Goal: Use online tool/utility: Utilize a website feature to perform a specific function

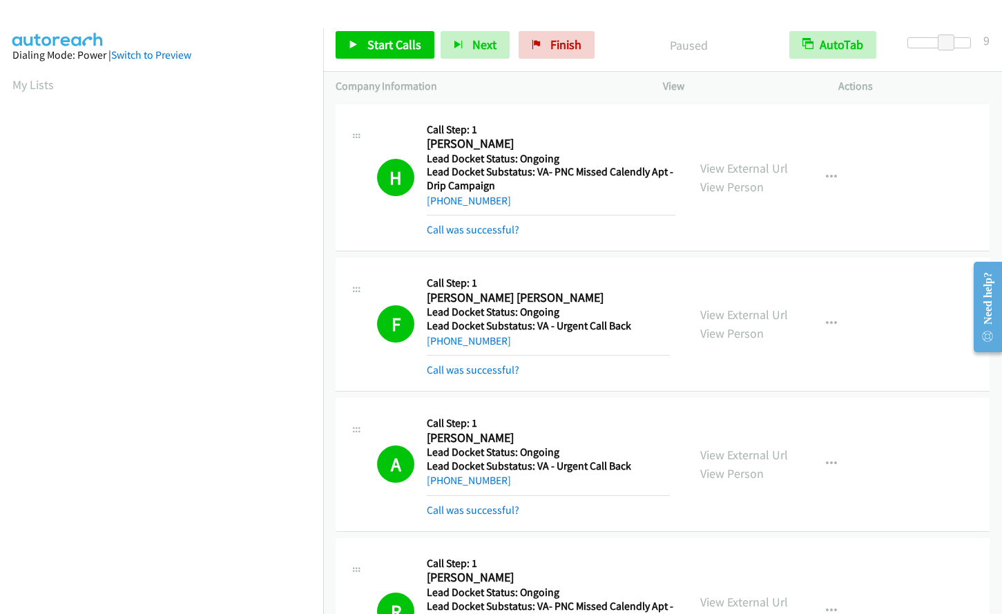
scroll to position [160, 0]
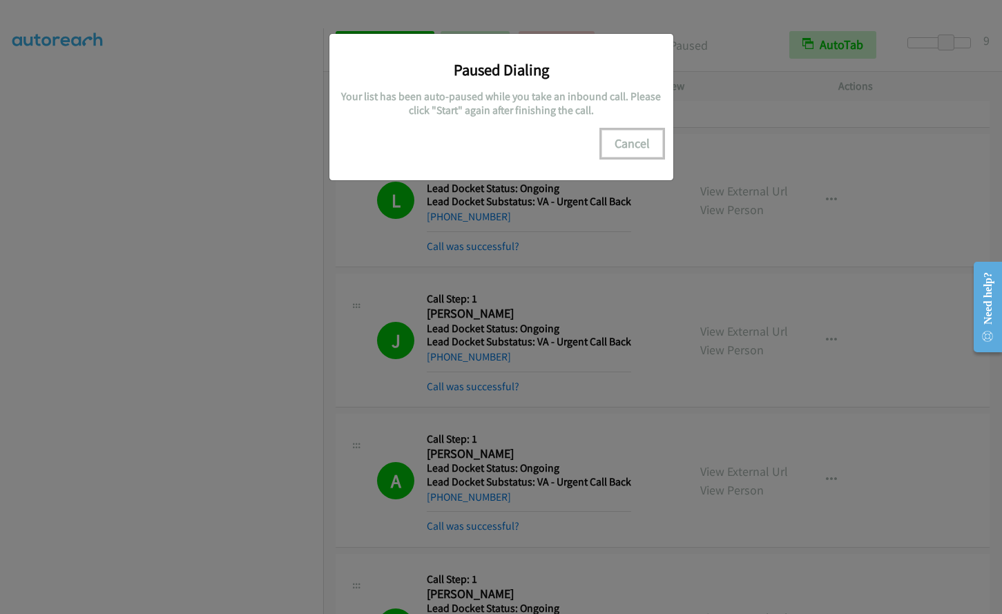
click at [627, 138] on button "Cancel" at bounding box center [632, 144] width 61 height 28
click at [627, 137] on button "Cancel" at bounding box center [632, 144] width 61 height 28
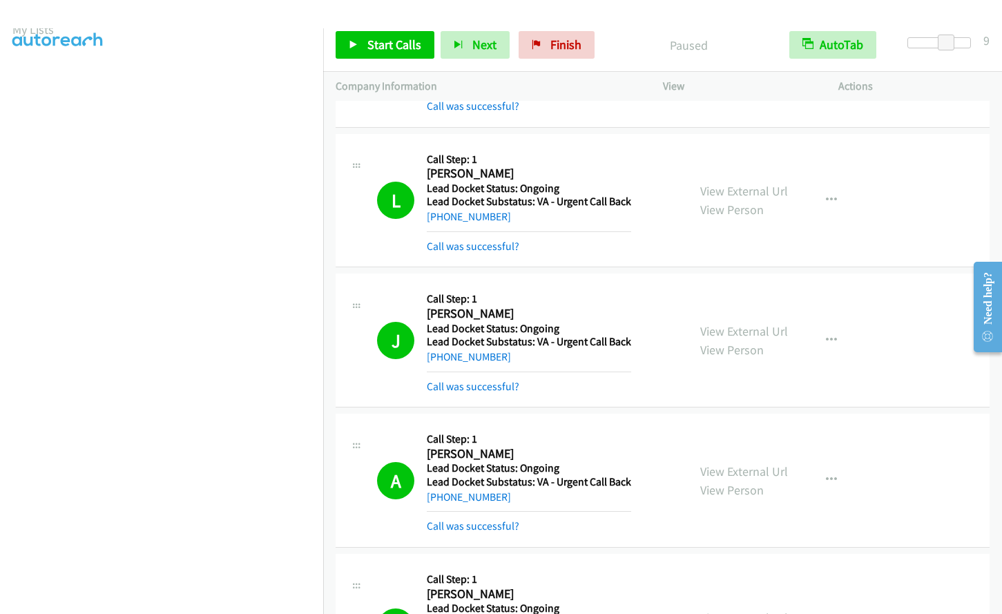
scroll to position [0, 0]
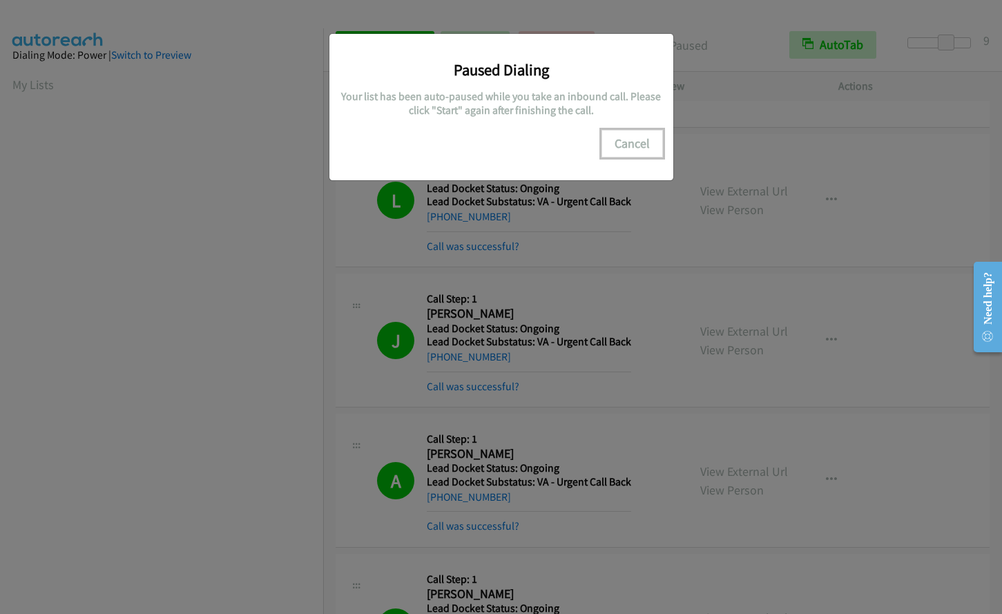
click at [639, 137] on button "Cancel" at bounding box center [632, 144] width 61 height 28
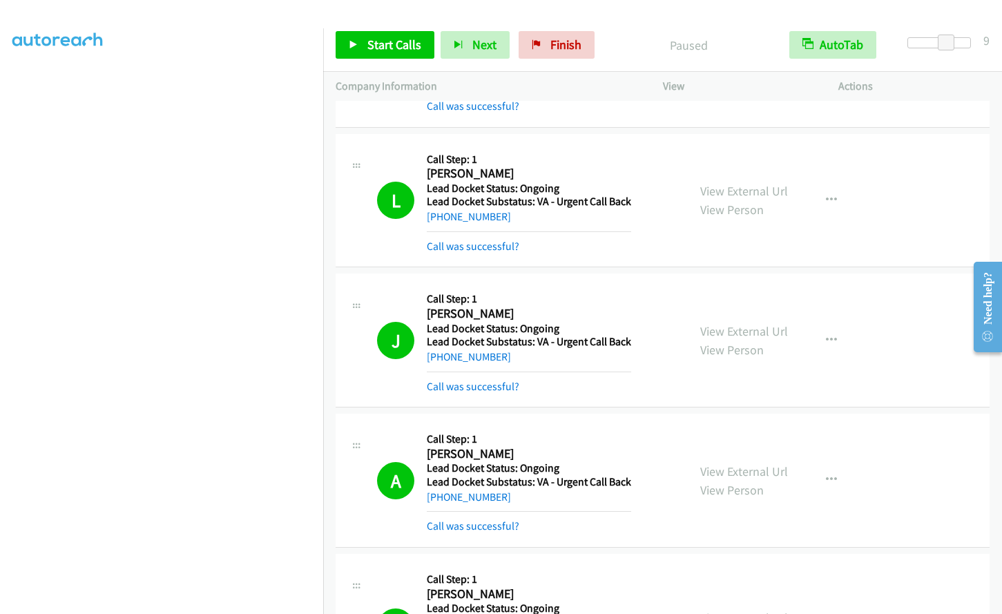
scroll to position [131, 0]
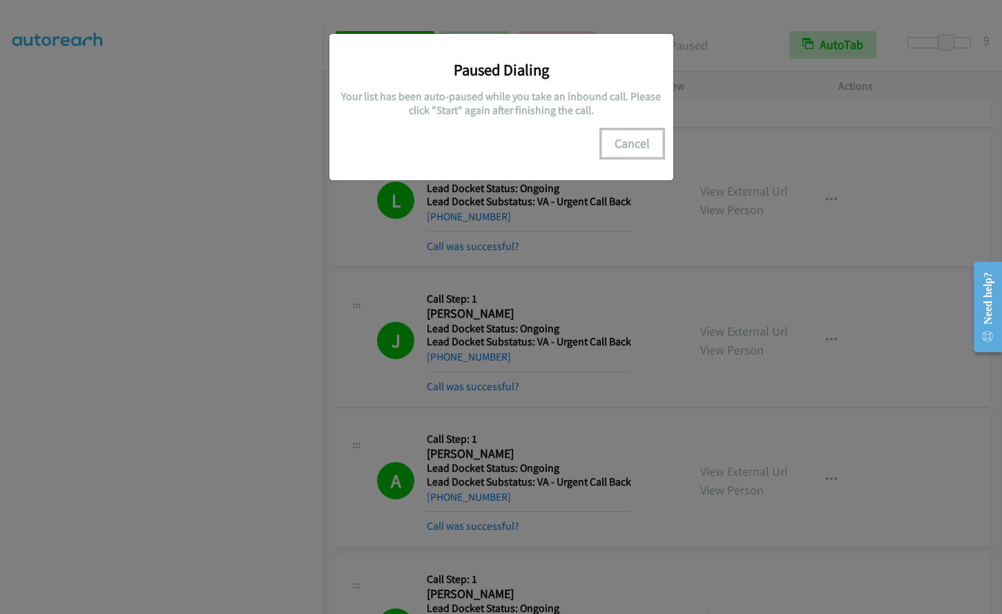
click at [630, 140] on button "Cancel" at bounding box center [632, 144] width 61 height 28
click at [623, 135] on button "Cancel" at bounding box center [632, 144] width 61 height 28
drag, startPoint x: 639, startPoint y: 133, endPoint x: 596, endPoint y: 171, distance: 56.8
click at [639, 135] on button "Cancel" at bounding box center [632, 144] width 61 height 28
click at [618, 144] on button "Cancel" at bounding box center [632, 144] width 61 height 28
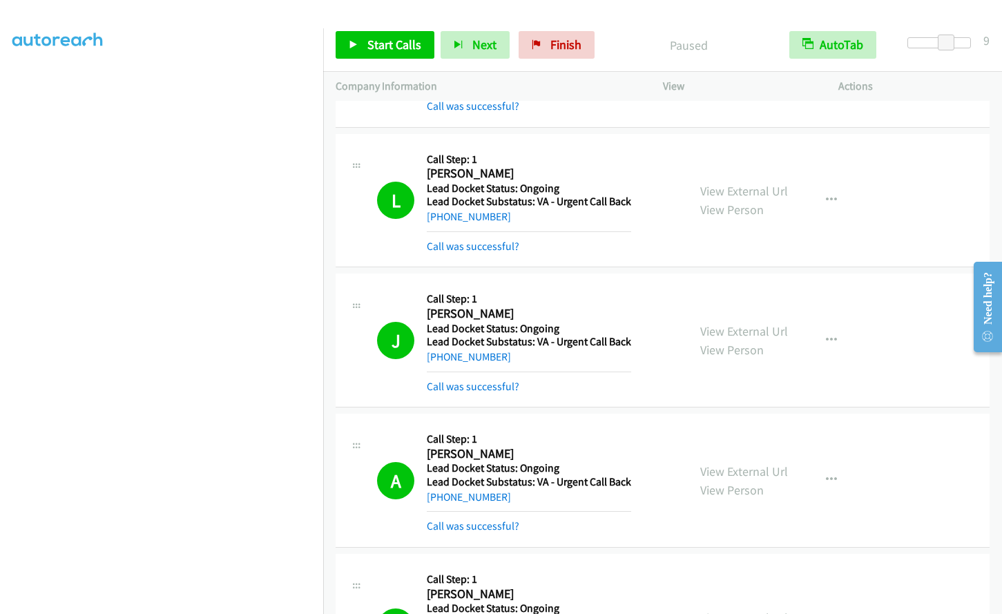
scroll to position [0, 0]
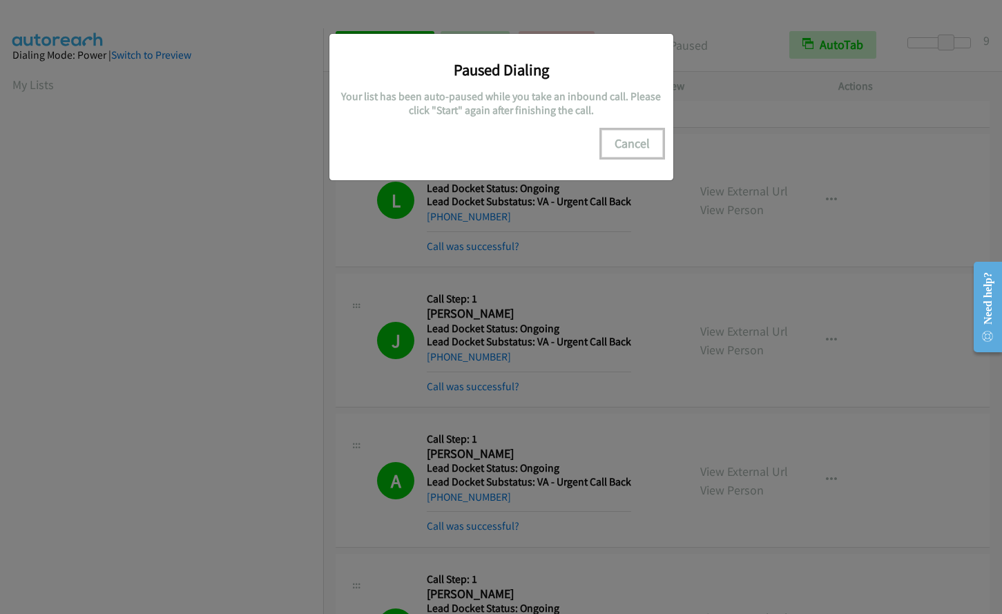
click at [640, 135] on button "Cancel" at bounding box center [632, 144] width 61 height 28
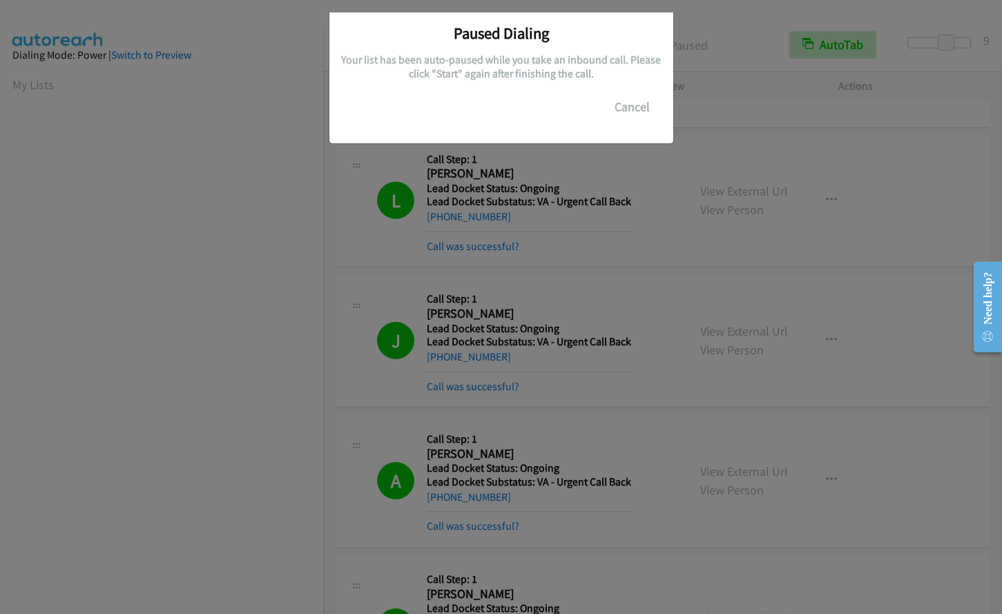
scroll to position [161, 0]
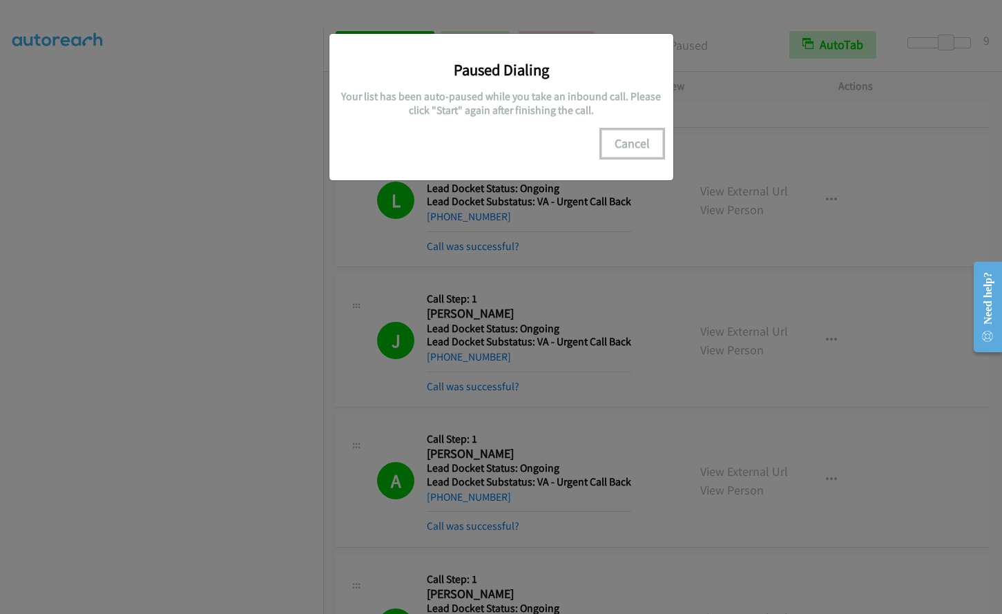
click at [630, 137] on button "Cancel" at bounding box center [632, 144] width 61 height 28
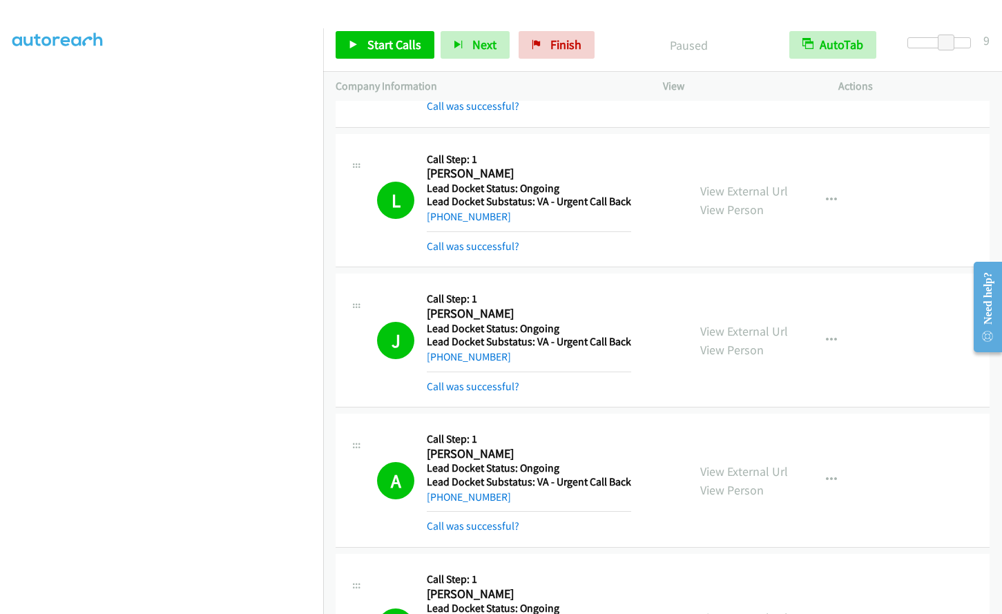
scroll to position [0, 0]
click at [363, 43] on link "Start Calls" at bounding box center [385, 45] width 99 height 28
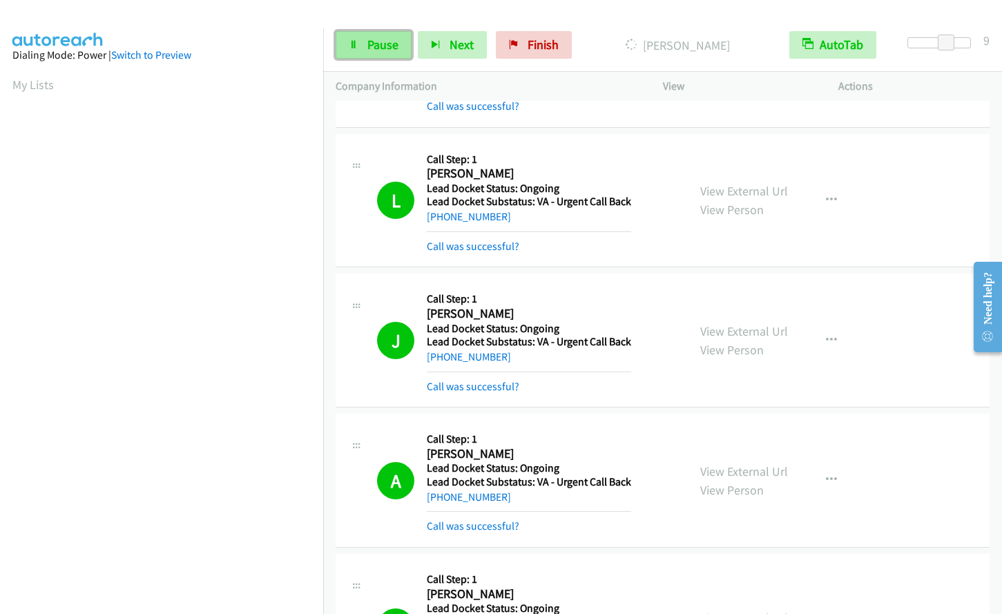
click at [360, 43] on link "Pause" at bounding box center [374, 45] width 76 height 28
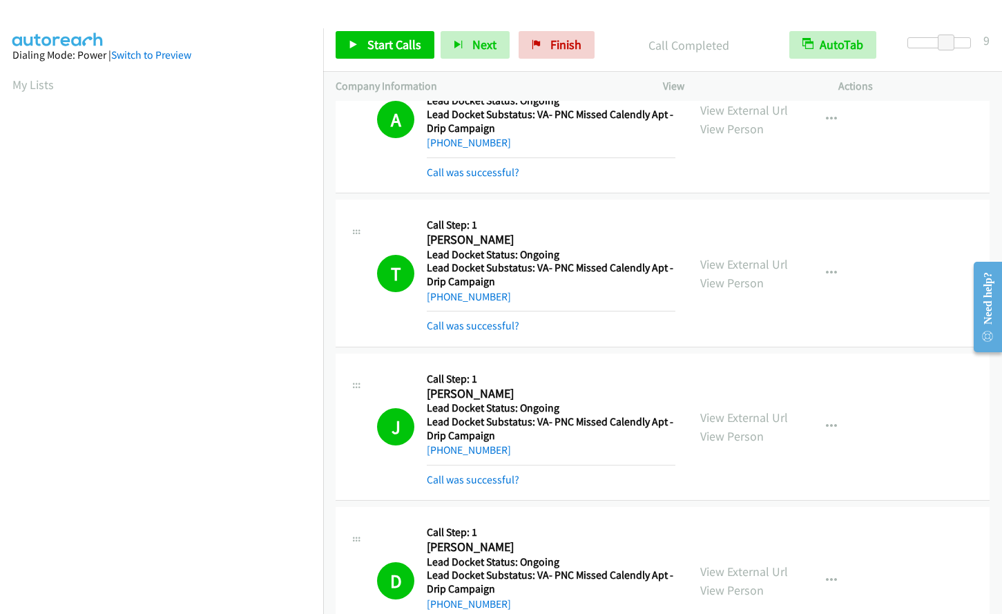
scroll to position [161, 0]
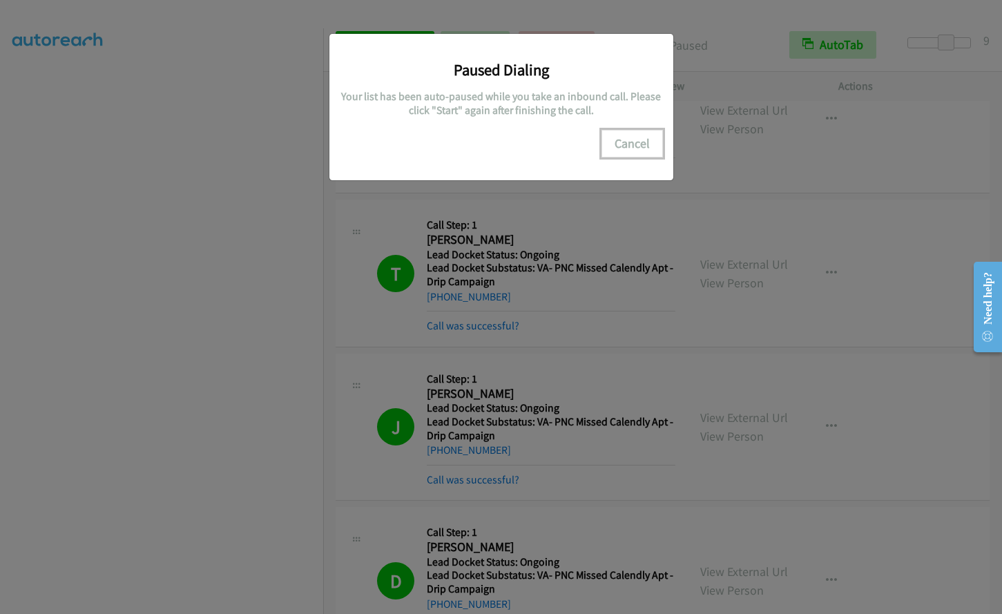
click at [635, 144] on button "Cancel" at bounding box center [632, 144] width 61 height 28
click at [632, 142] on button "Cancel" at bounding box center [632, 144] width 61 height 28
click at [629, 137] on button "Cancel" at bounding box center [632, 144] width 61 height 28
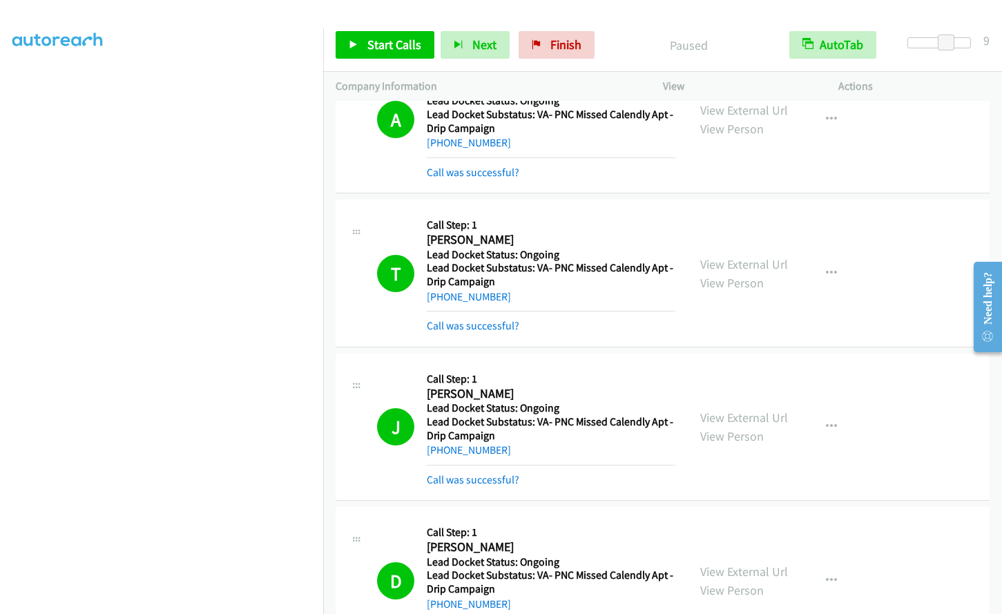
scroll to position [0, 0]
click at [374, 59] on link "Start Calls" at bounding box center [385, 45] width 99 height 28
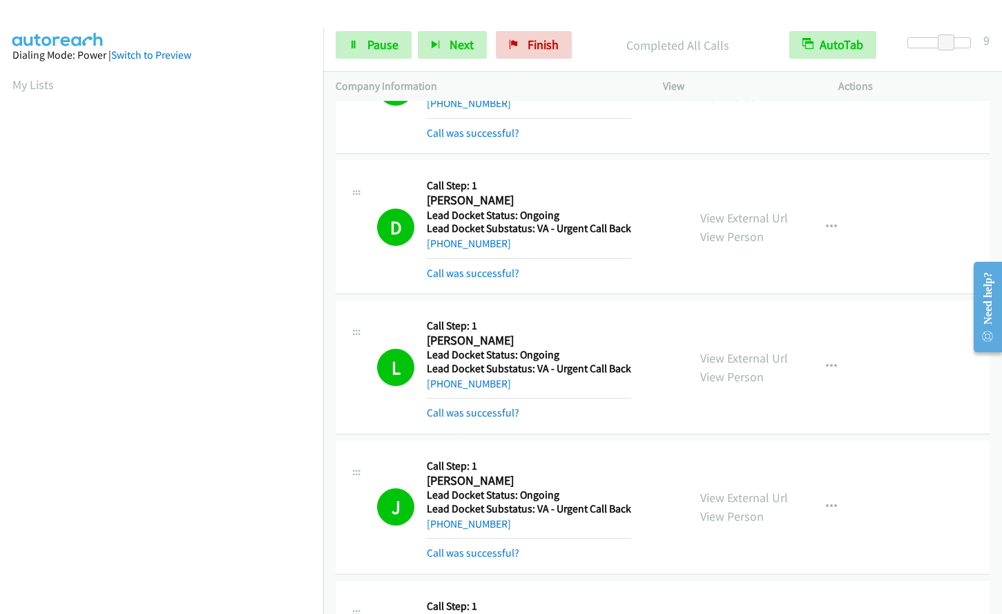
scroll to position [2277, 0]
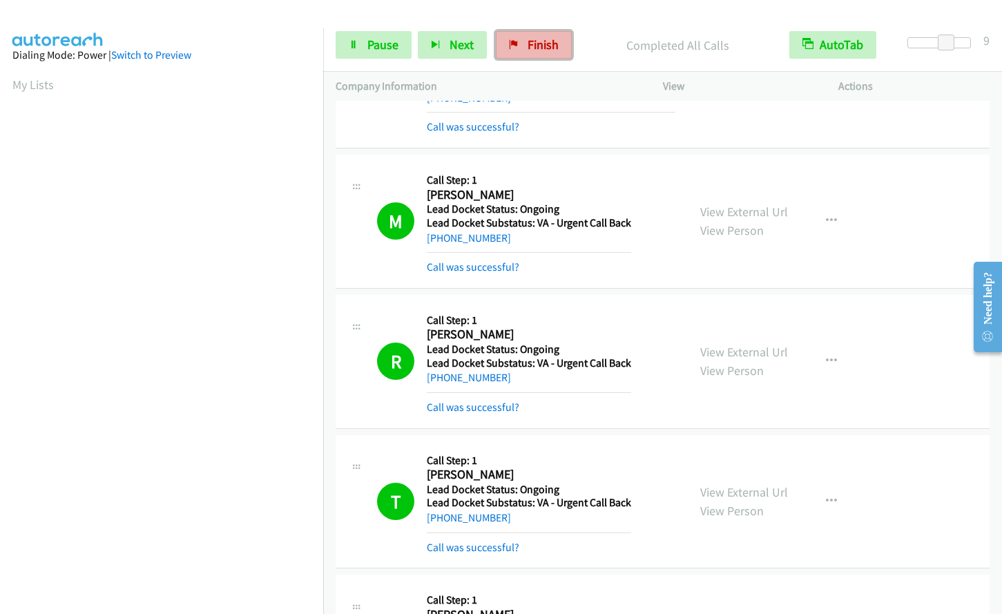
click at [544, 47] on span "Finish" at bounding box center [543, 45] width 31 height 16
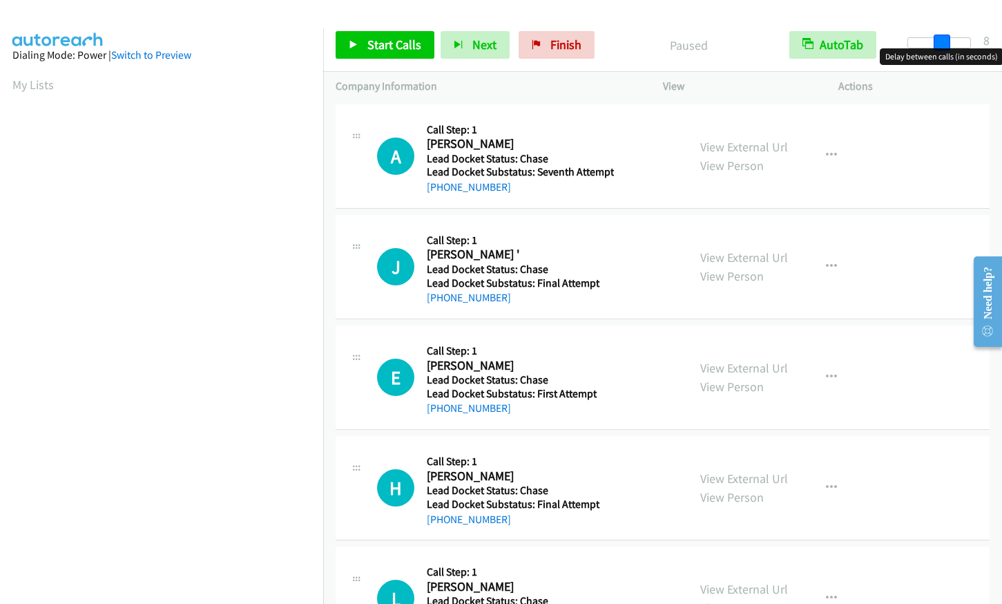
click at [944, 42] on div at bounding box center [940, 42] width 64 height 11
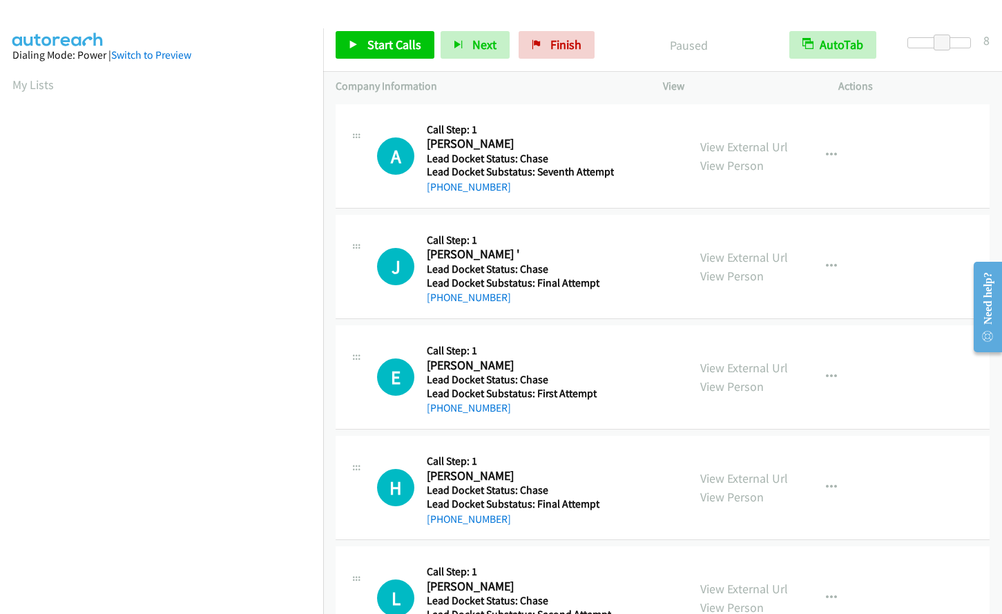
scroll to position [79, 0]
click at [396, 42] on span "Start Calls" at bounding box center [394, 45] width 54 height 16
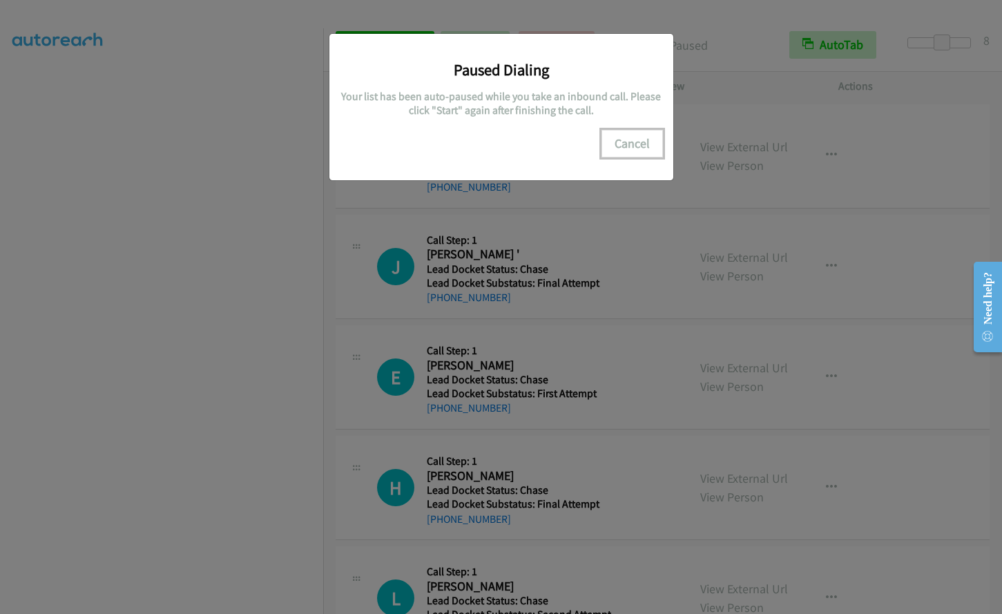
click at [642, 142] on button "Cancel" at bounding box center [632, 144] width 61 height 28
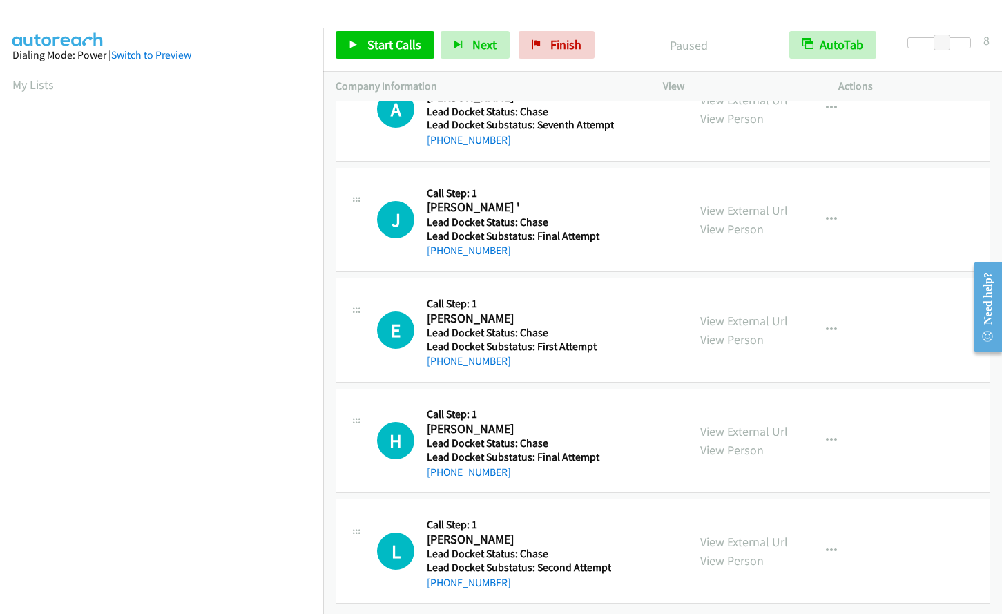
scroll to position [0, 0]
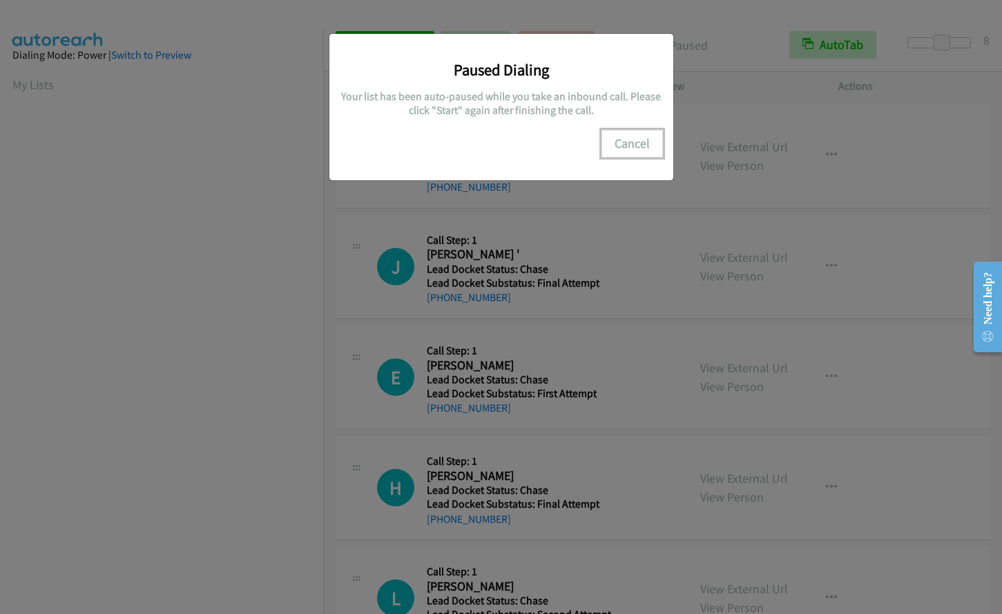
click at [635, 143] on button "Cancel" at bounding box center [632, 144] width 61 height 28
click at [642, 140] on button "Cancel" at bounding box center [632, 144] width 61 height 28
click at [638, 146] on button "Cancel" at bounding box center [632, 144] width 61 height 28
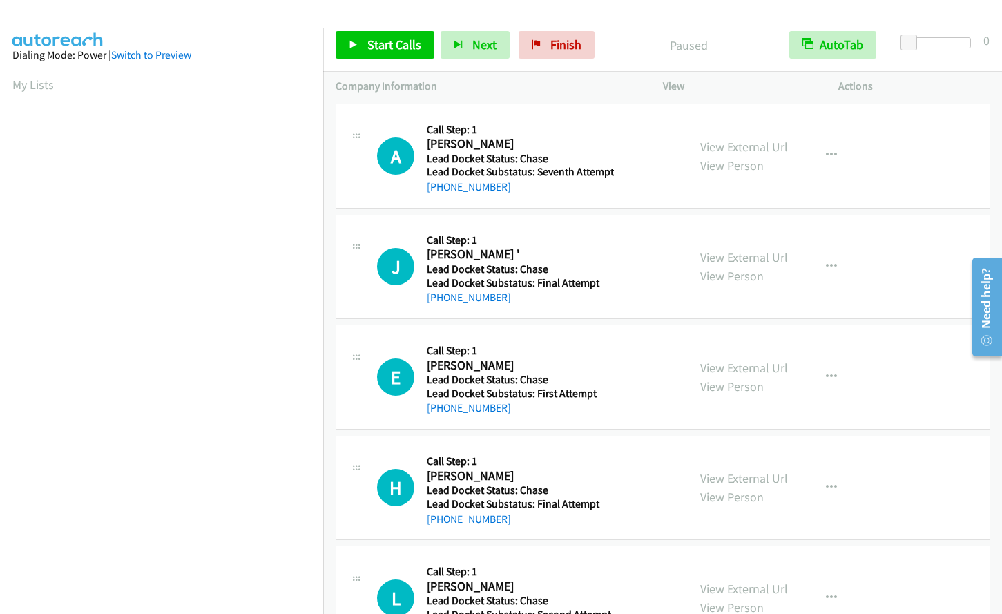
scroll to position [160, 0]
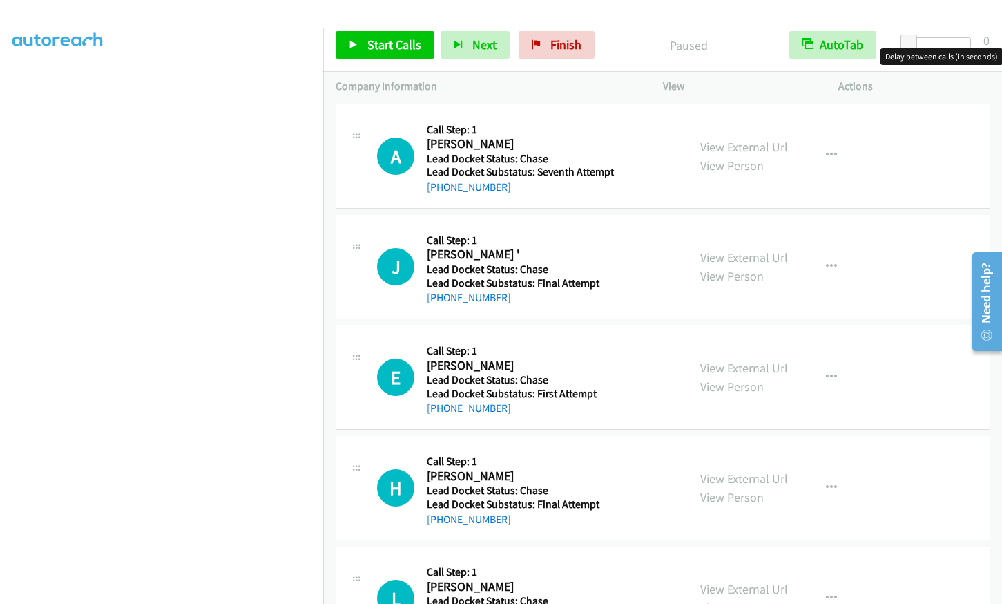
click at [942, 42] on div at bounding box center [940, 42] width 64 height 11
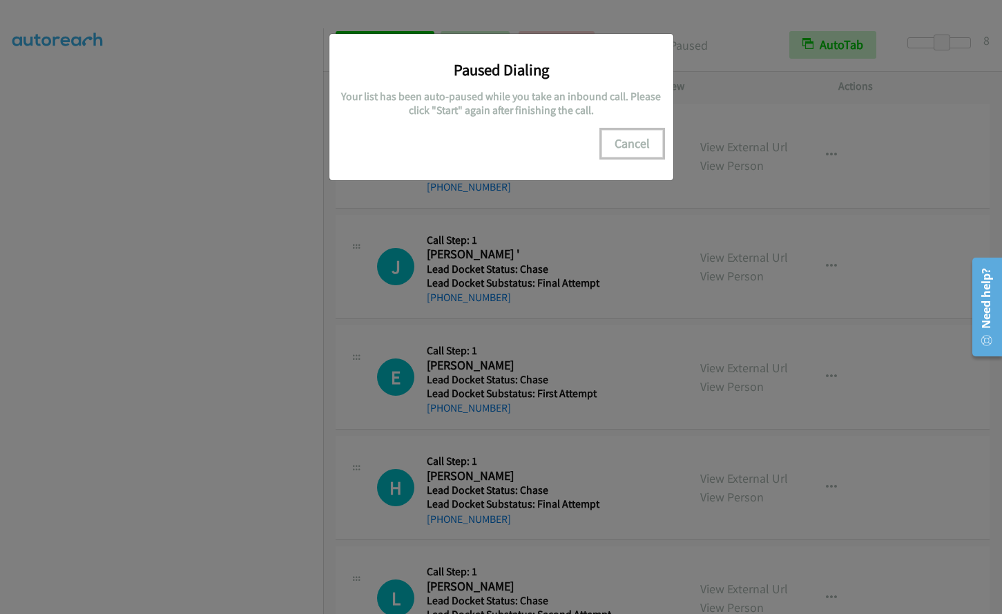
click at [622, 141] on button "Cancel" at bounding box center [632, 144] width 61 height 28
click at [646, 143] on button "Cancel" at bounding box center [632, 144] width 61 height 28
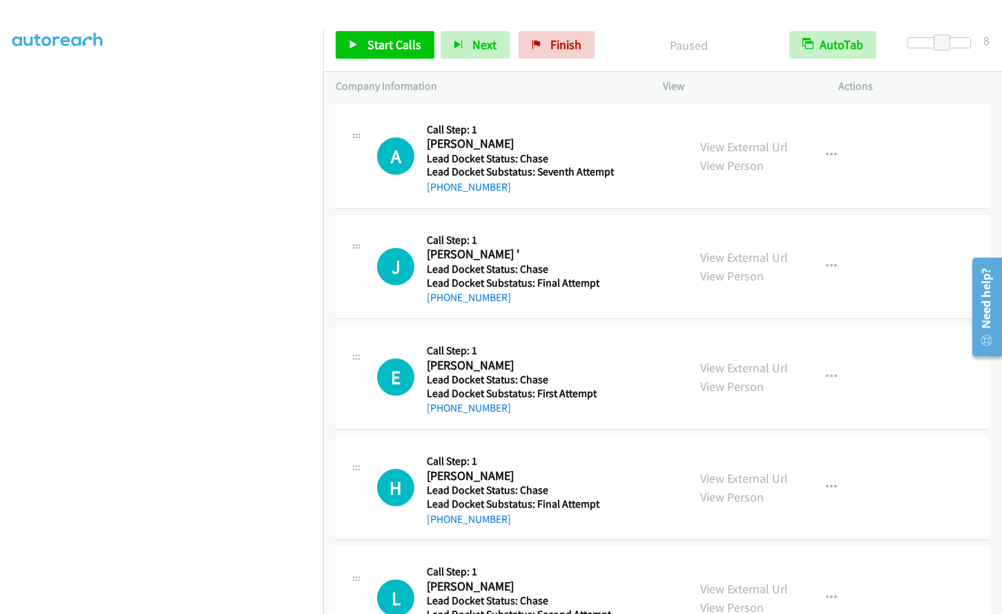
scroll to position [131, 0]
click at [385, 48] on span "Start Calls" at bounding box center [394, 45] width 54 height 16
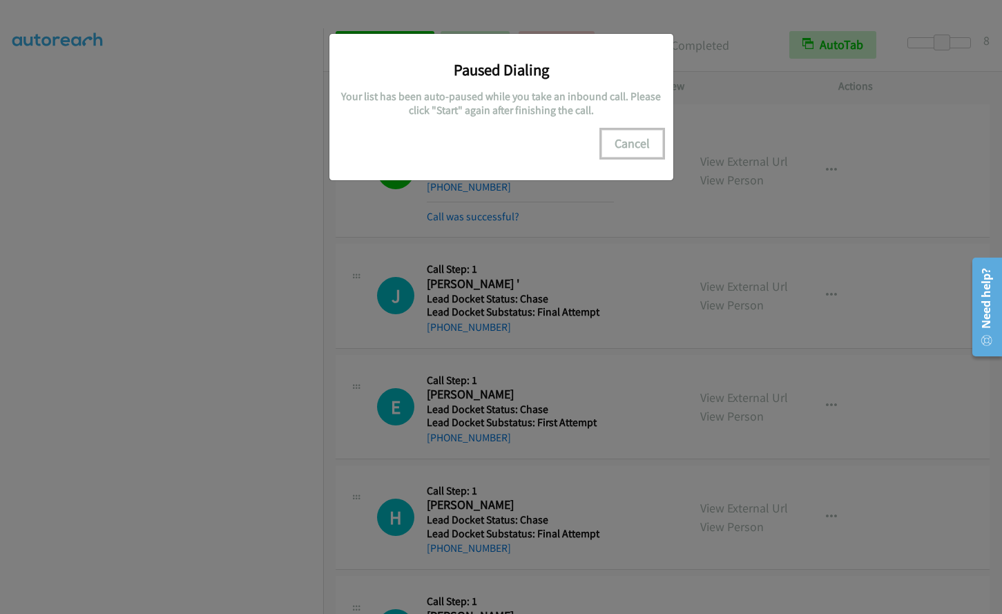
click at [633, 140] on button "Cancel" at bounding box center [632, 144] width 61 height 28
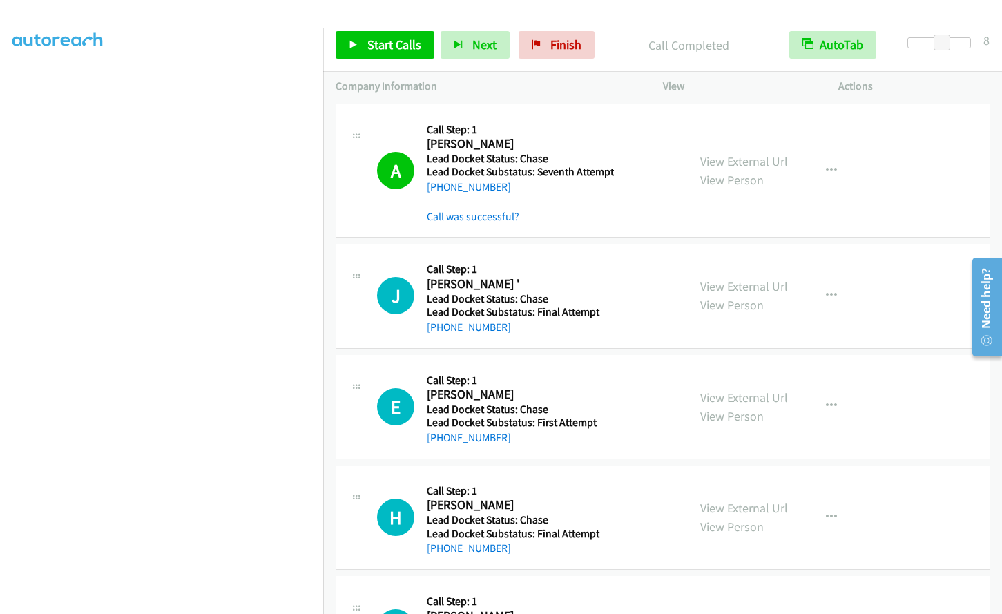
scroll to position [0, 0]
click at [374, 44] on span "Start Calls" at bounding box center [394, 45] width 54 height 16
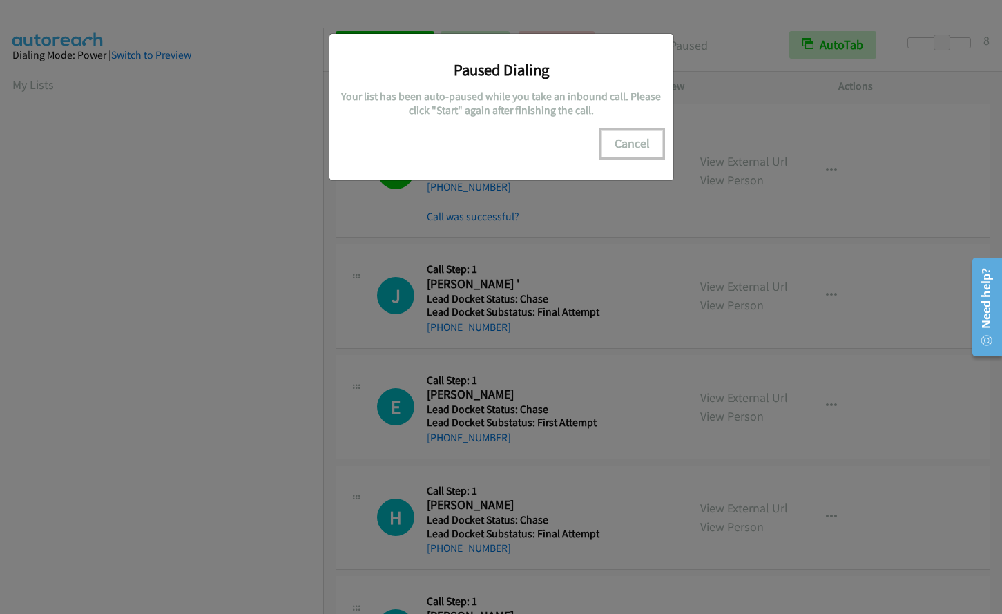
click at [623, 147] on button "Cancel" at bounding box center [632, 144] width 61 height 28
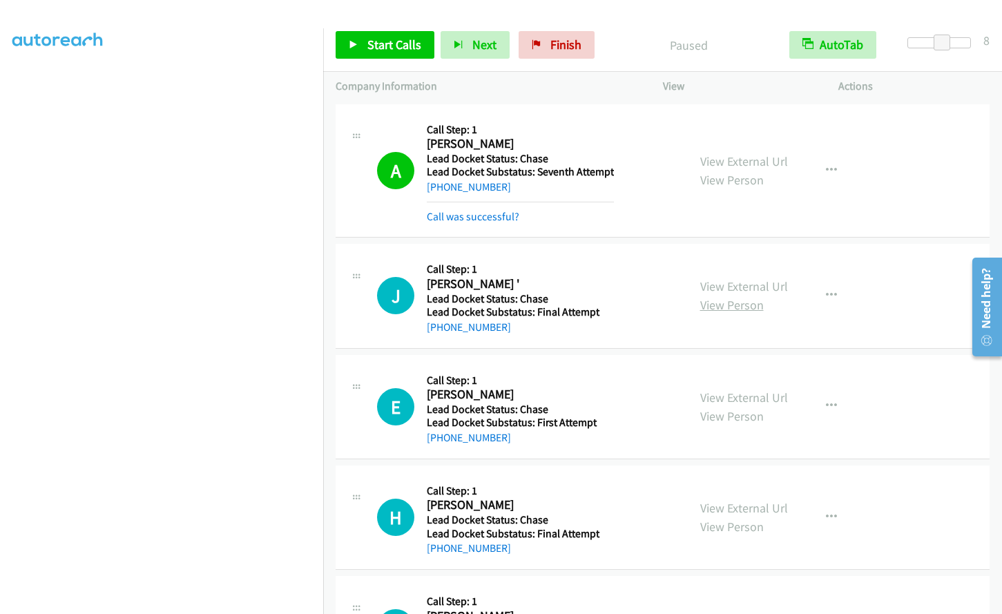
scroll to position [131, 0]
click at [399, 52] on span "Start Calls" at bounding box center [394, 45] width 54 height 16
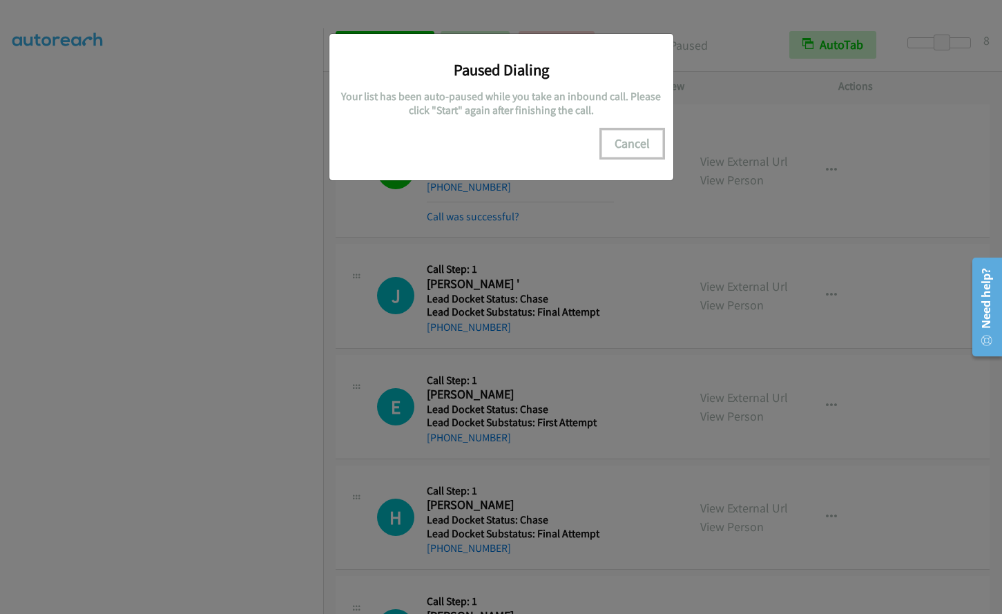
click at [628, 142] on button "Cancel" at bounding box center [632, 144] width 61 height 28
click at [638, 143] on button "Cancel" at bounding box center [632, 144] width 61 height 28
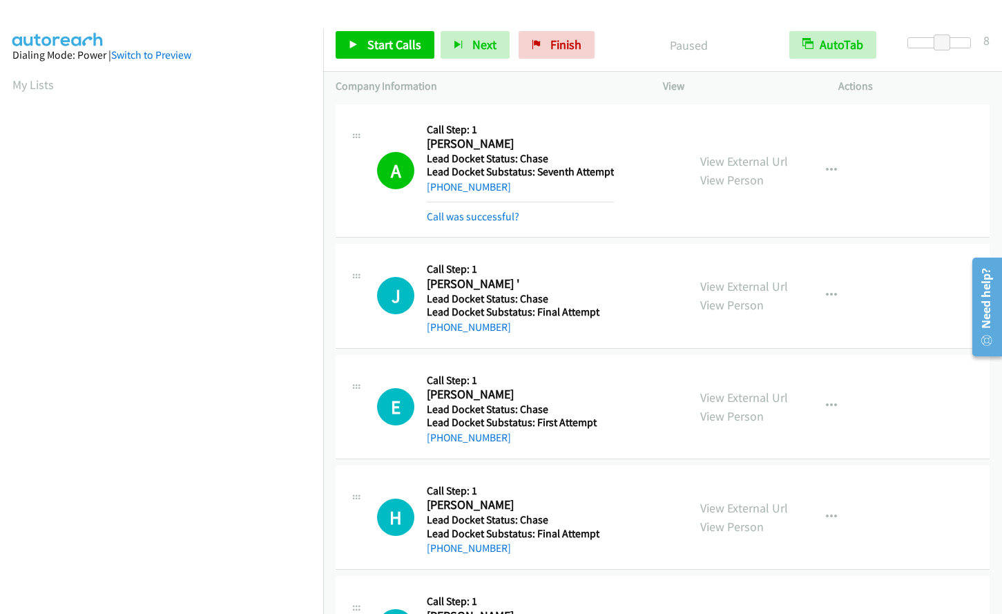
scroll to position [79, 0]
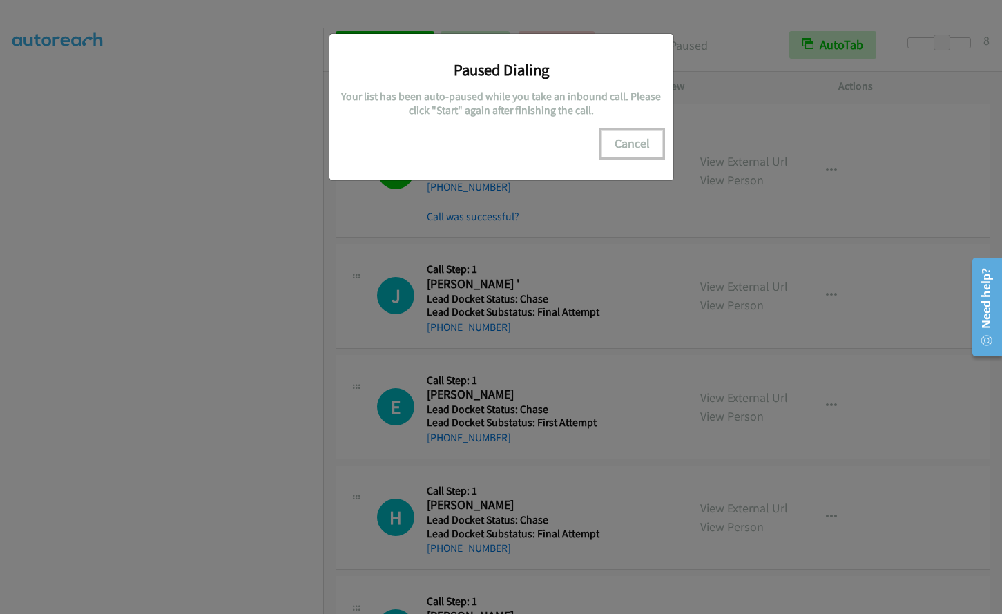
click at [643, 142] on button "Cancel" at bounding box center [632, 144] width 61 height 28
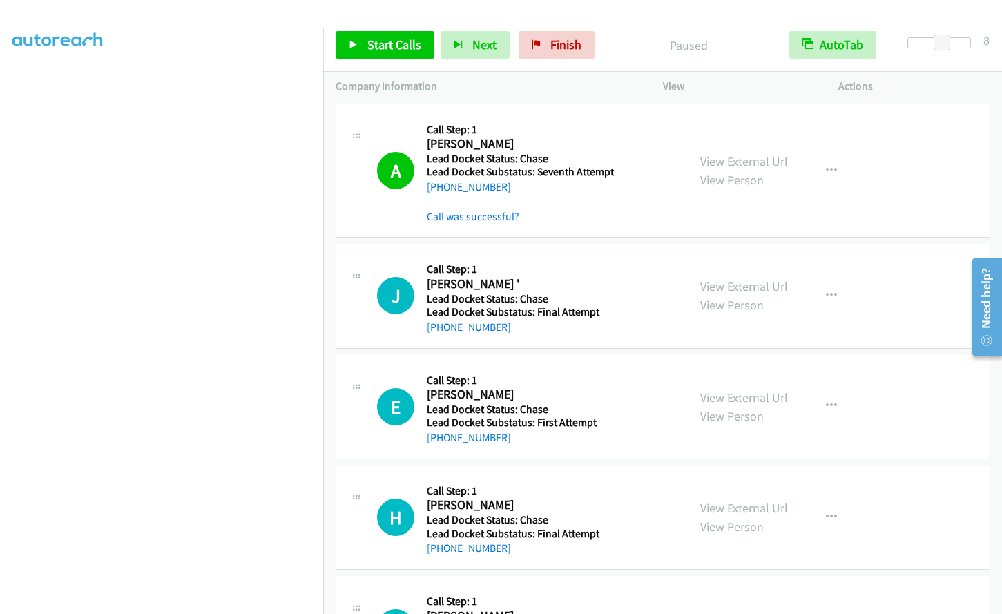
scroll to position [91, 0]
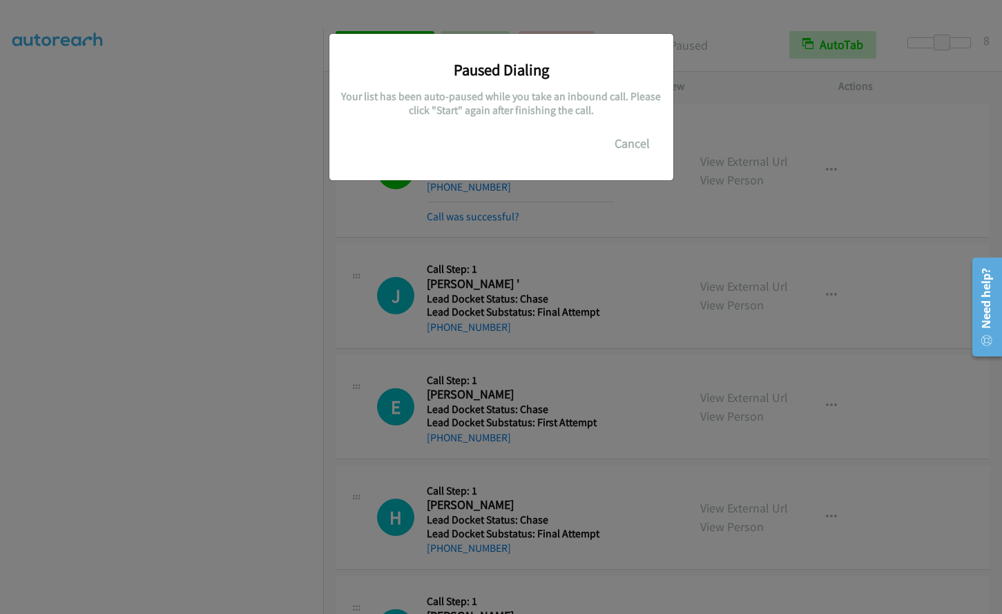
drag, startPoint x: 72, startPoint y: 42, endPoint x: 722, endPoint y: 154, distance: 660.2
click at [806, 146] on div "Paused Dialing Your list has been auto-paused while you take an inbound call. P…" at bounding box center [501, 313] width 1002 height 602
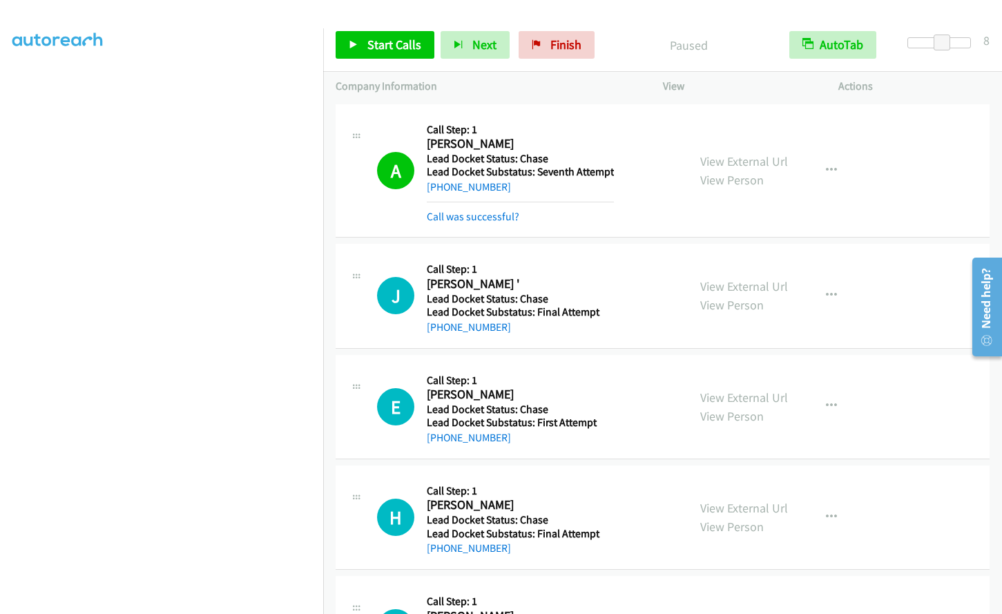
scroll to position [131, 0]
click at [365, 37] on link "Start Calls" at bounding box center [385, 45] width 99 height 28
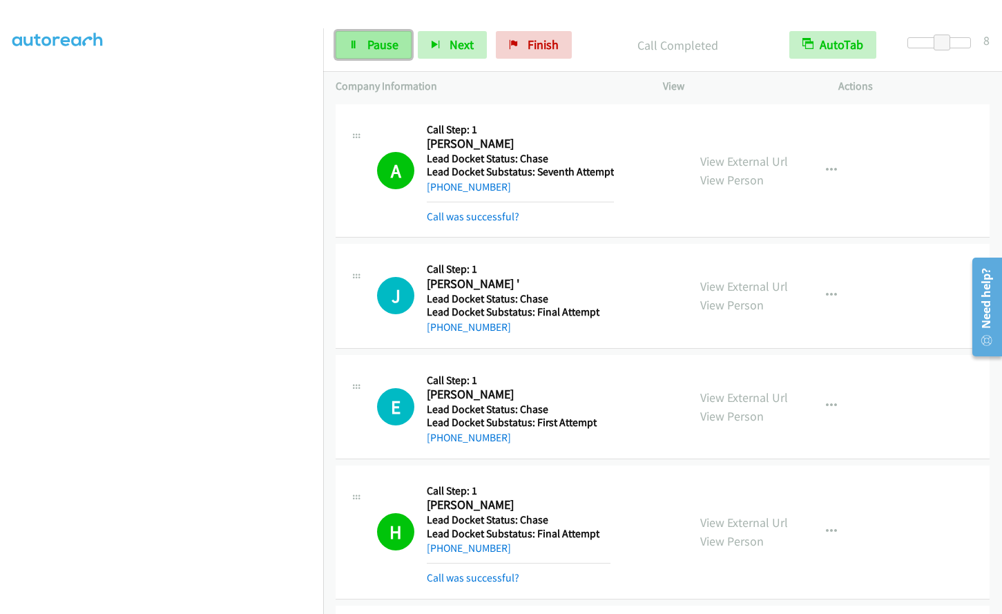
click at [372, 48] on span "Pause" at bounding box center [382, 45] width 31 height 16
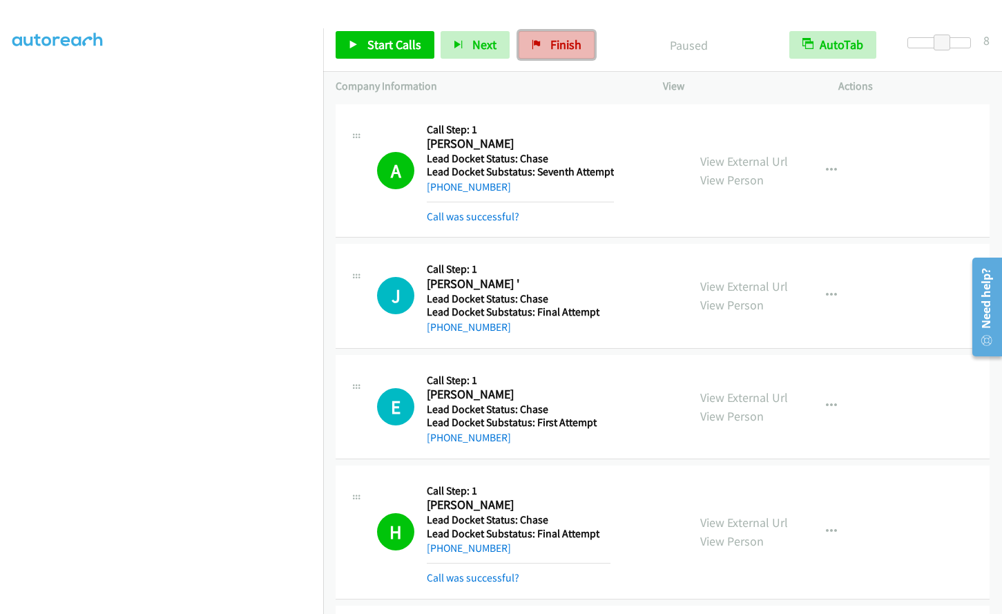
click at [552, 45] on span "Finish" at bounding box center [566, 45] width 31 height 16
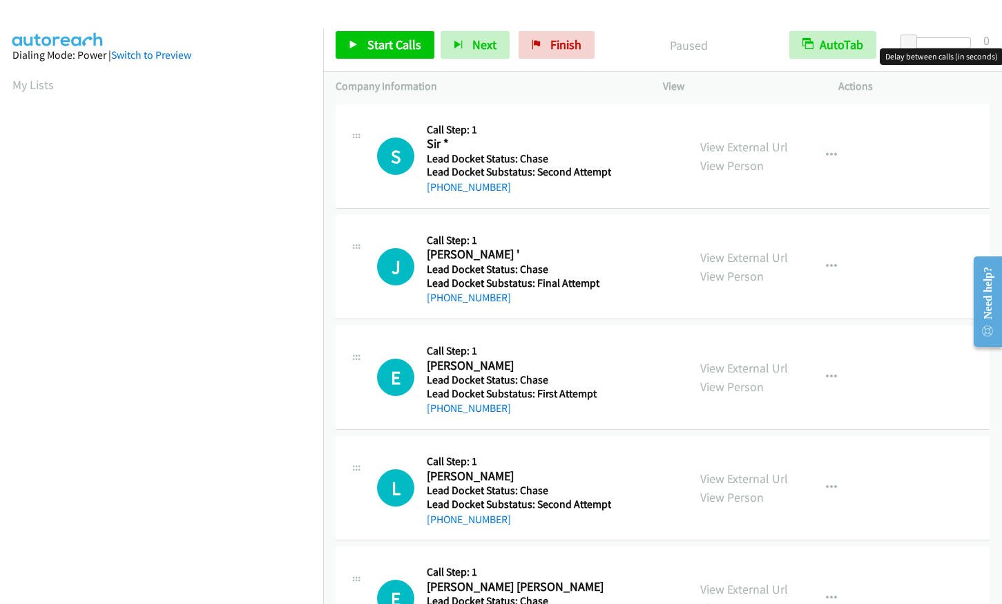
click at [944, 43] on div at bounding box center [940, 42] width 64 height 11
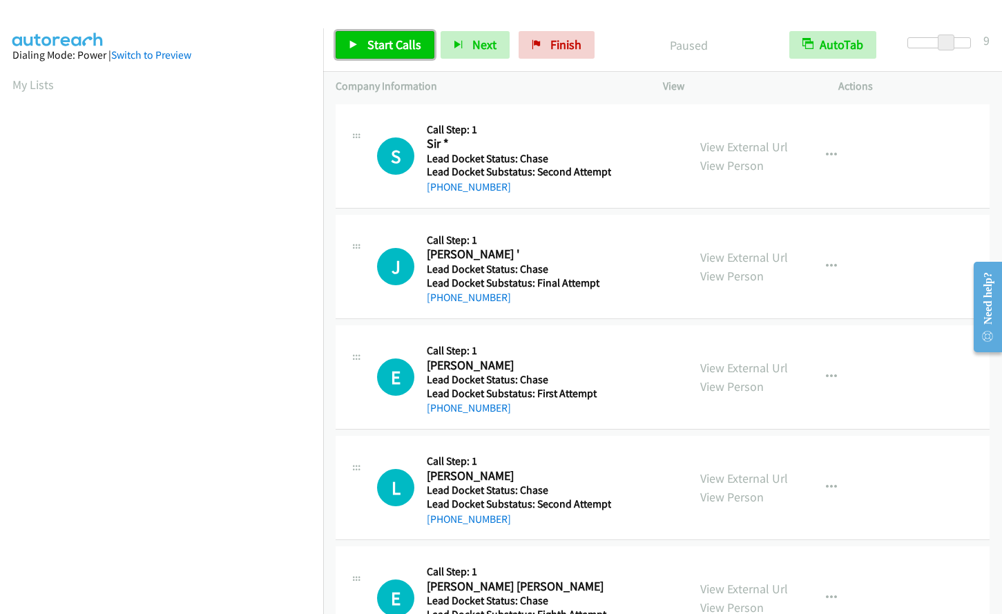
click at [400, 53] on link "Start Calls" at bounding box center [385, 45] width 99 height 28
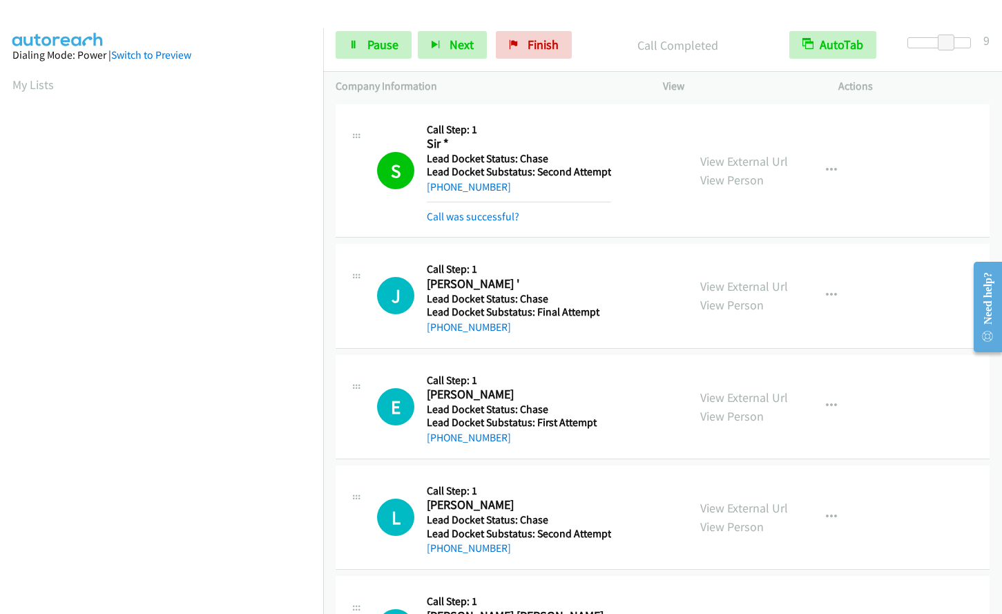
scroll to position [161, 0]
click at [350, 52] on link "Pause" at bounding box center [374, 45] width 76 height 28
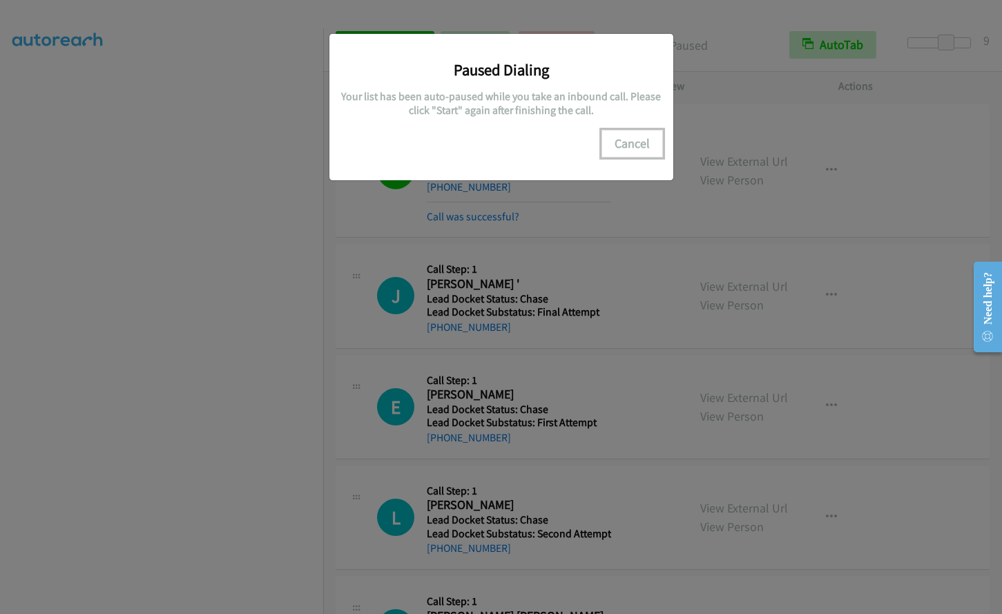
click at [631, 136] on button "Cancel" at bounding box center [632, 144] width 61 height 28
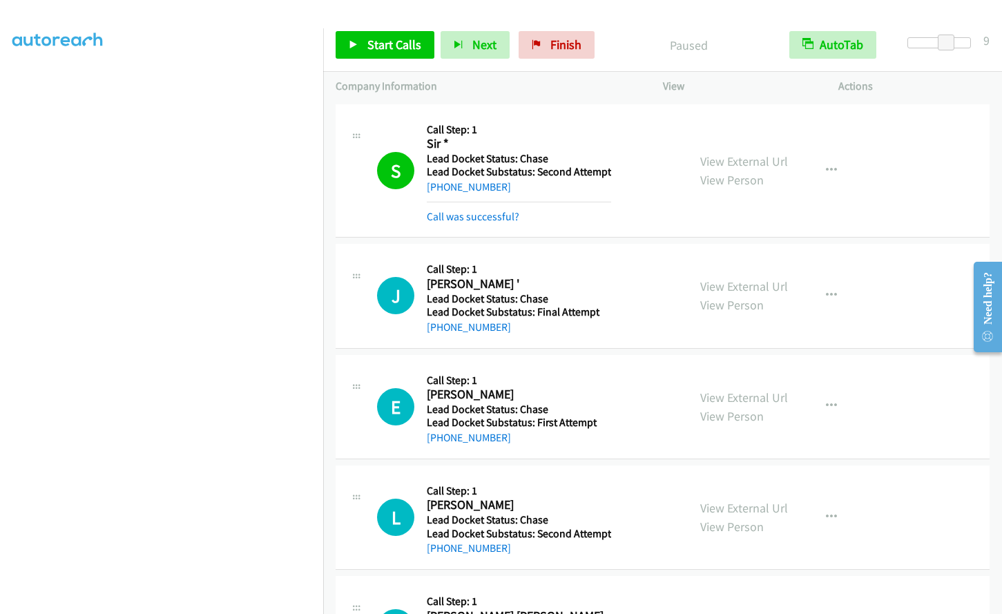
scroll to position [131, 0]
click at [382, 50] on span "Start Calls" at bounding box center [394, 45] width 54 height 16
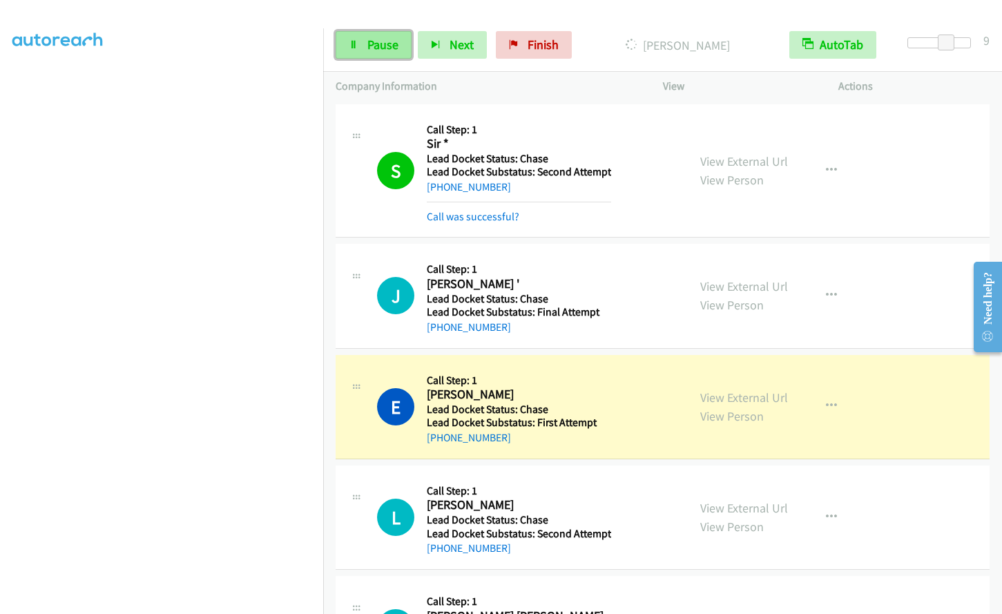
click at [347, 51] on link "Pause" at bounding box center [374, 45] width 76 height 28
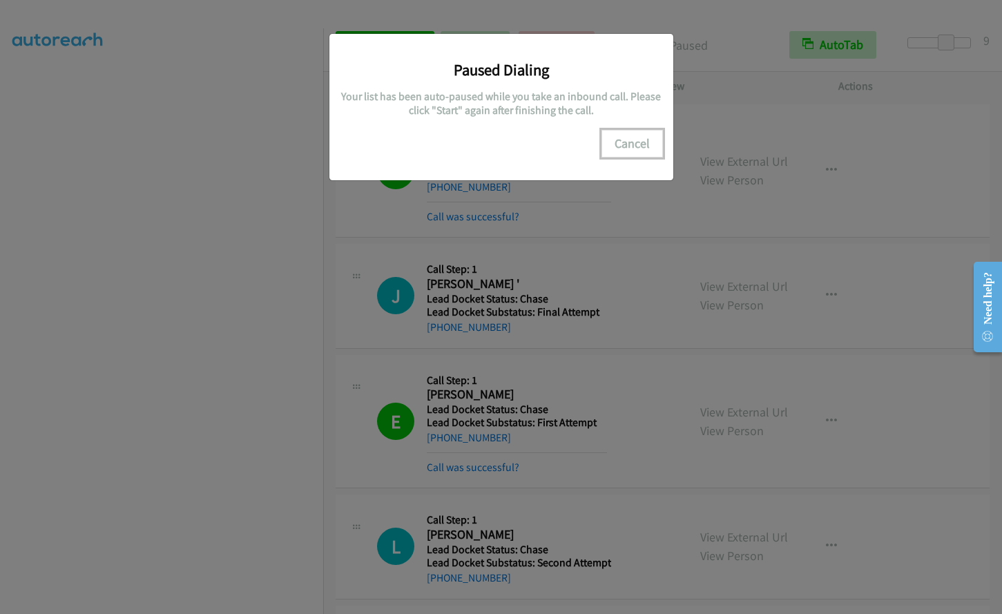
drag, startPoint x: 631, startPoint y: 144, endPoint x: 600, endPoint y: 161, distance: 35.2
click at [630, 144] on button "Cancel" at bounding box center [632, 144] width 61 height 28
click at [639, 140] on button "Cancel" at bounding box center [632, 144] width 61 height 28
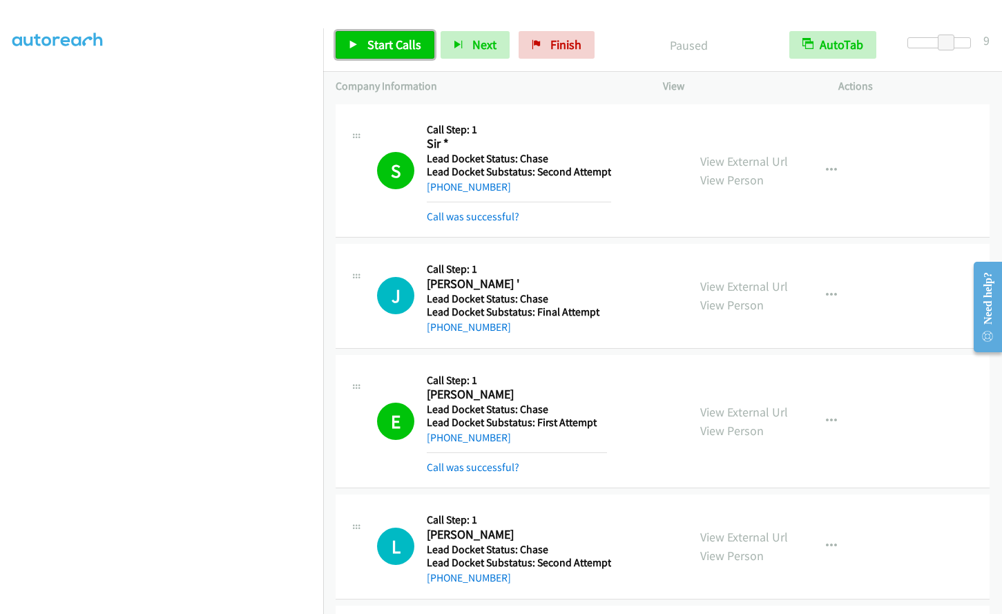
click at [390, 50] on span "Start Calls" at bounding box center [394, 45] width 54 height 16
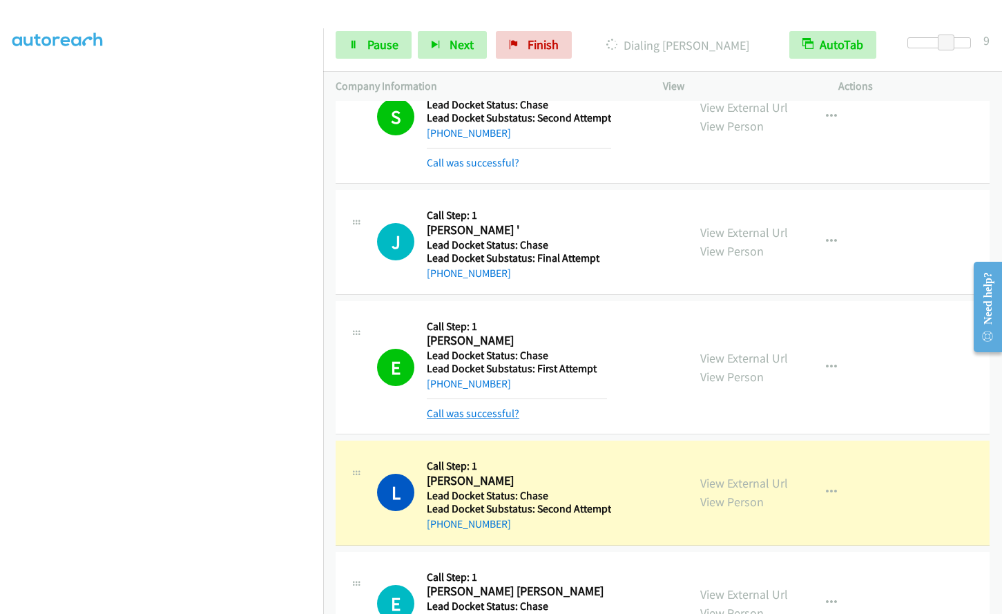
scroll to position [116, 0]
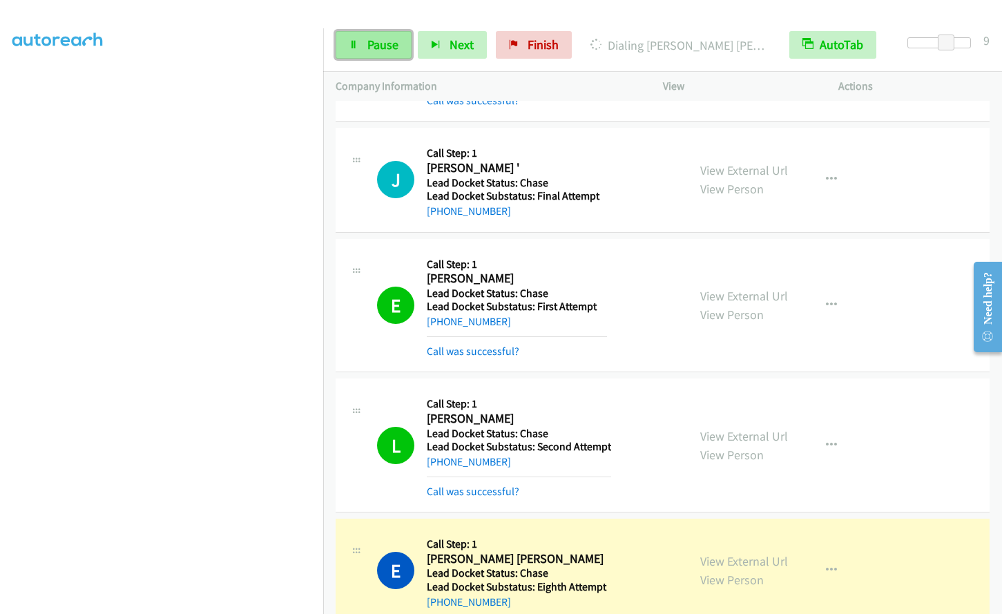
click at [362, 44] on link "Pause" at bounding box center [374, 45] width 76 height 28
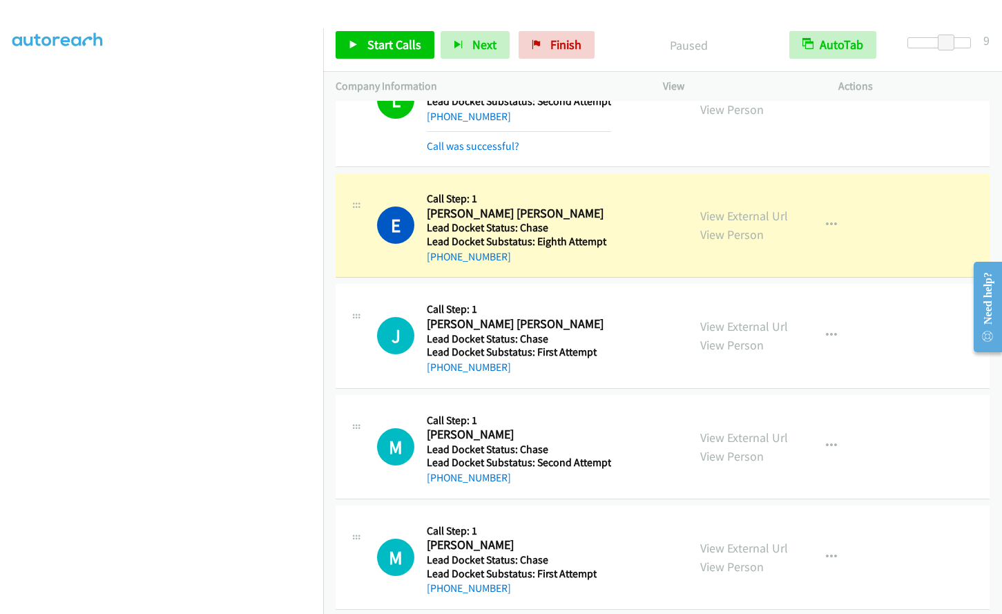
scroll to position [477, 0]
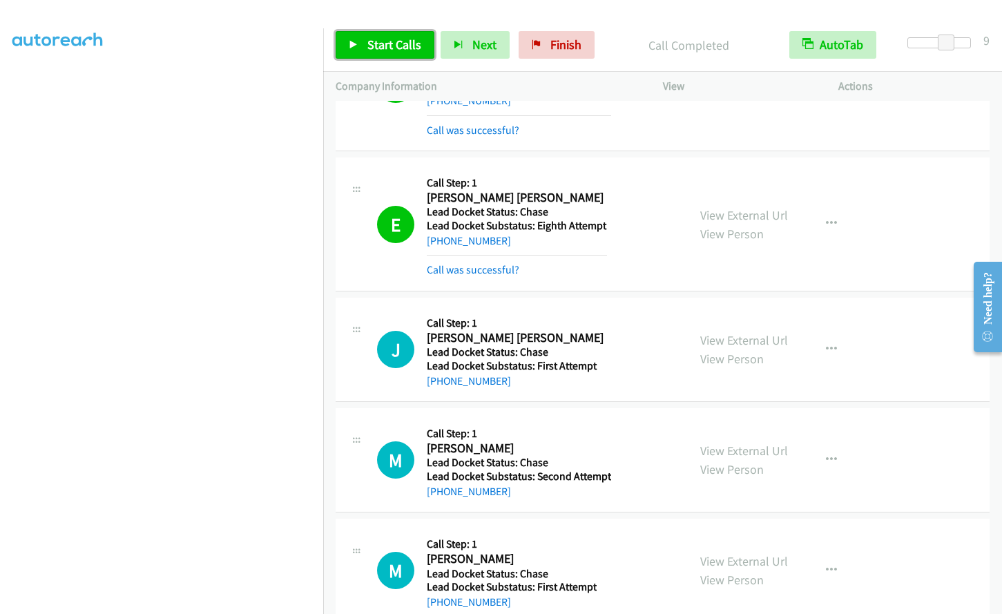
click at [381, 54] on link "Start Calls" at bounding box center [385, 45] width 99 height 28
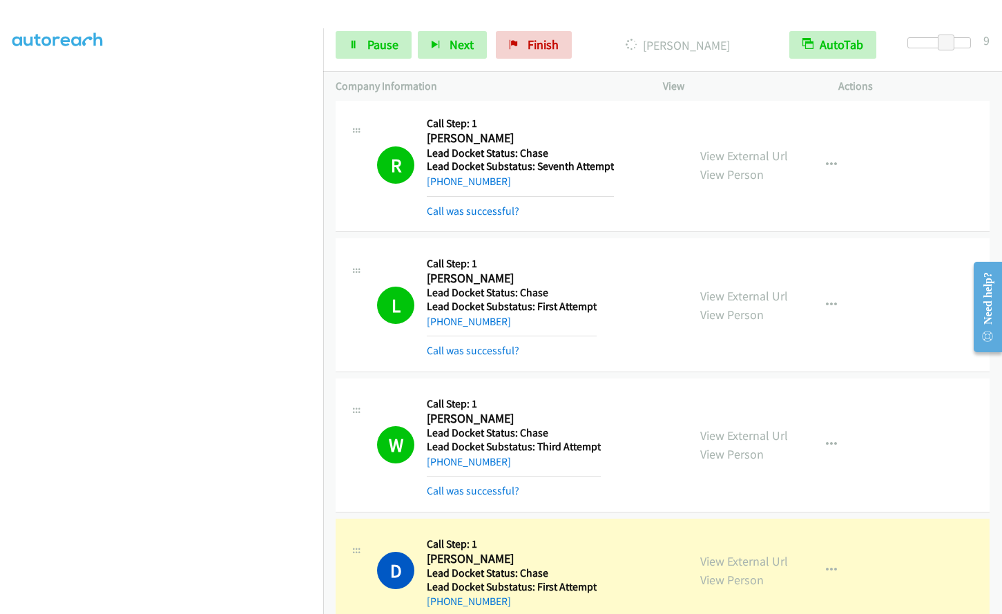
scroll to position [1935, 0]
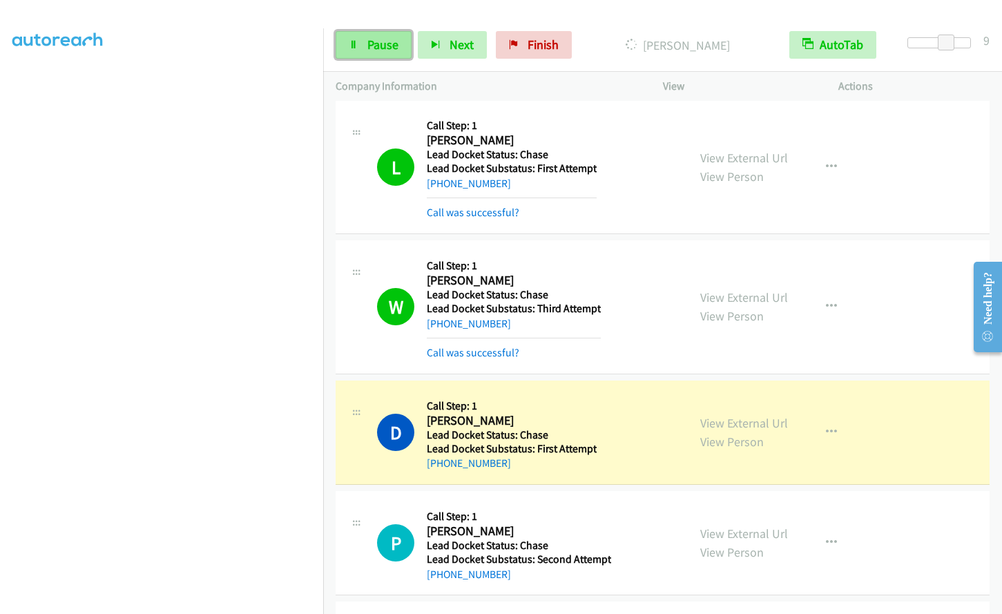
click at [379, 52] on span "Pause" at bounding box center [382, 45] width 31 height 16
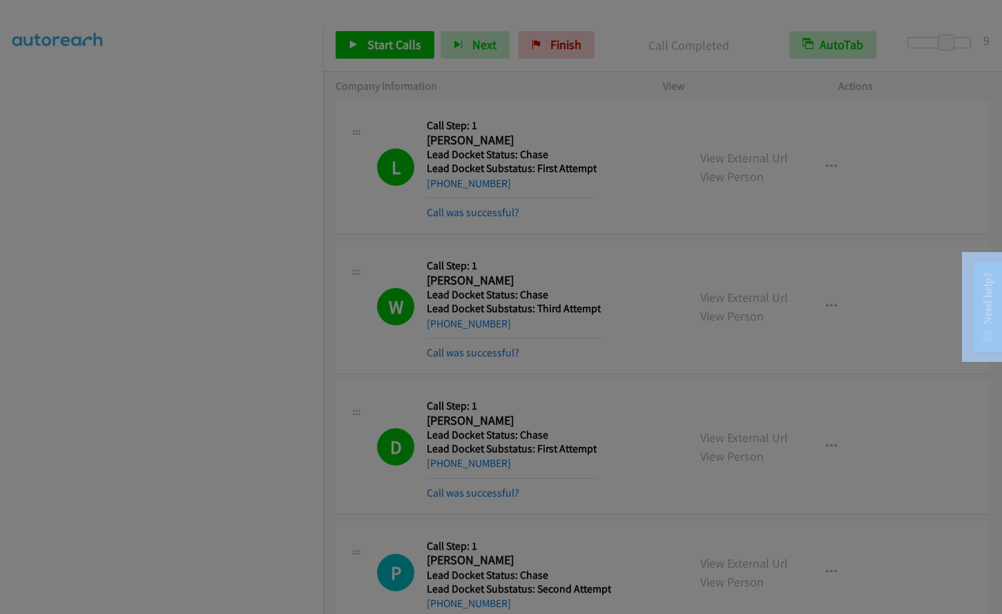
click at [274, 66] on body "Start Calls Pause Next Finish Call Completed AutoTab AutoTab 9 Company Informat…" at bounding box center [501, 33] width 1002 height 66
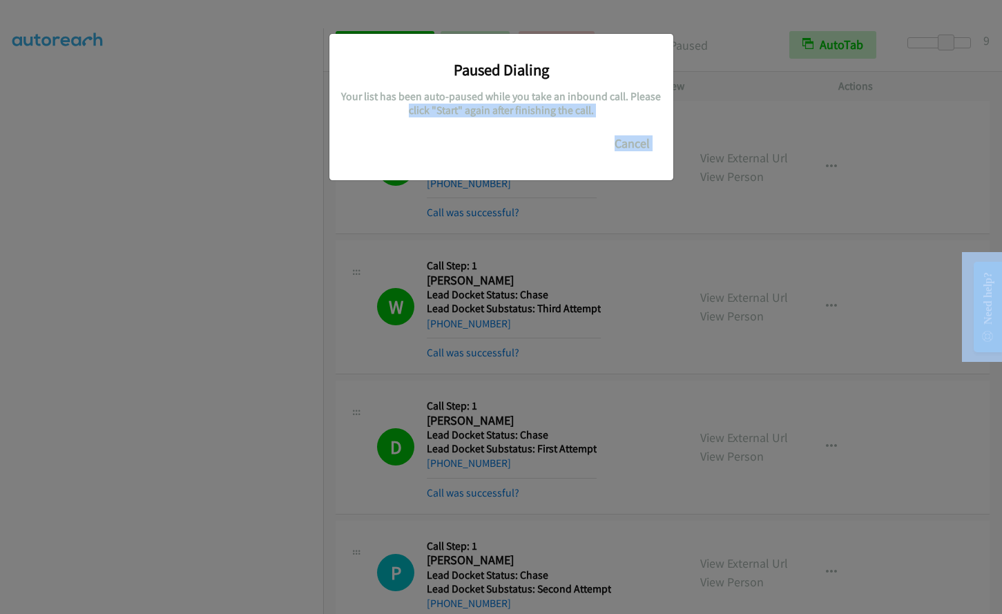
click at [778, 114] on div "Paused Dialing Your list has been auto-paused while you take an inbound call. P…" at bounding box center [501, 313] width 1002 height 602
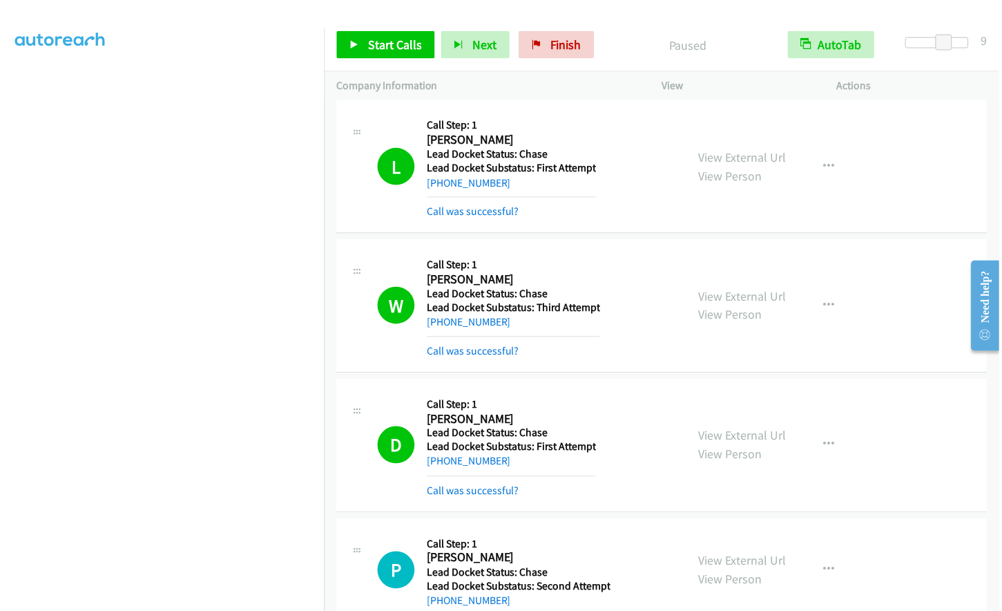
scroll to position [1590, 0]
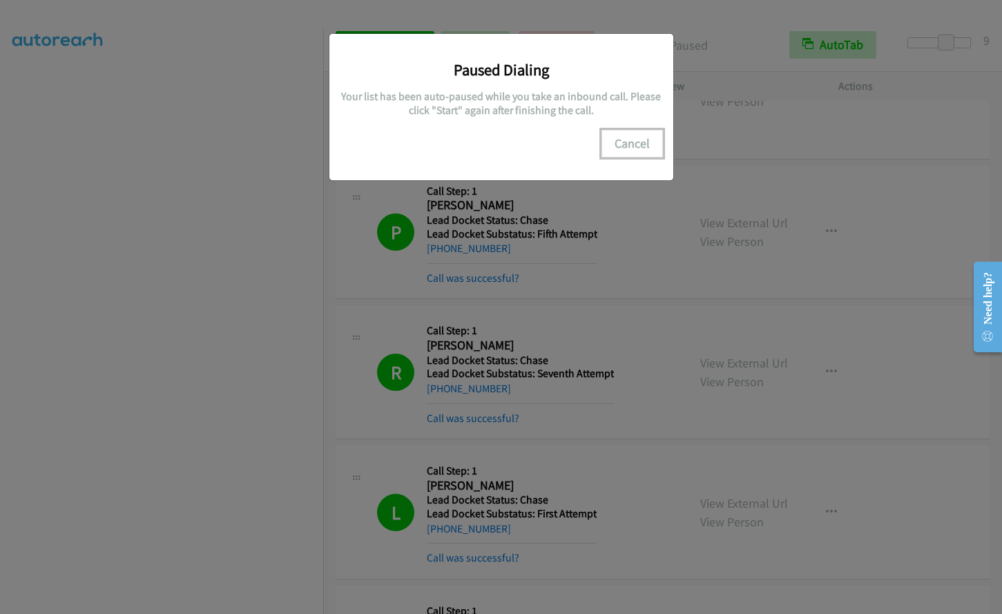
click at [630, 143] on button "Cancel" at bounding box center [632, 144] width 61 height 28
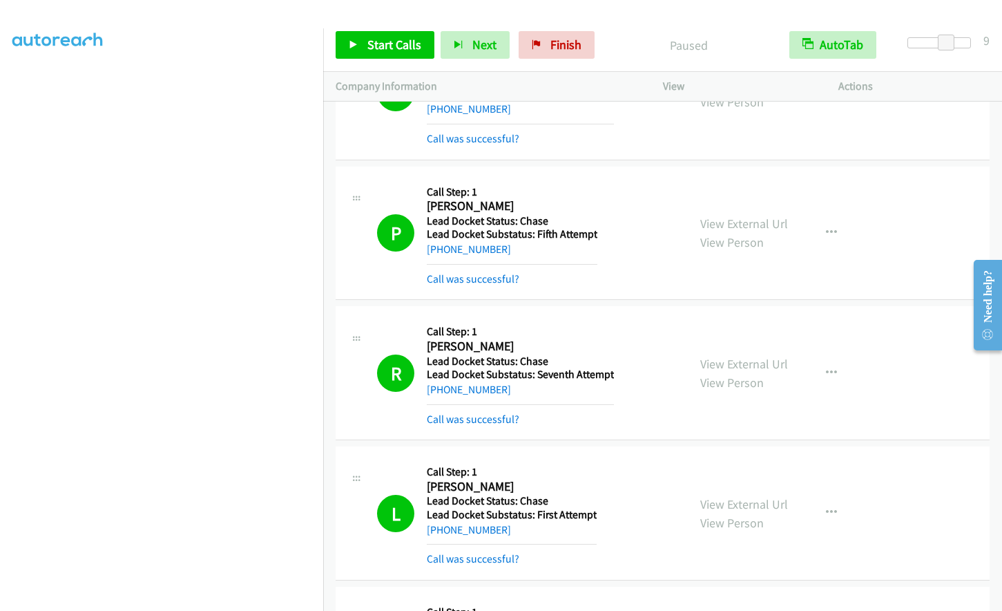
scroll to position [0, 0]
click at [390, 47] on span "Start Calls" at bounding box center [394, 45] width 54 height 16
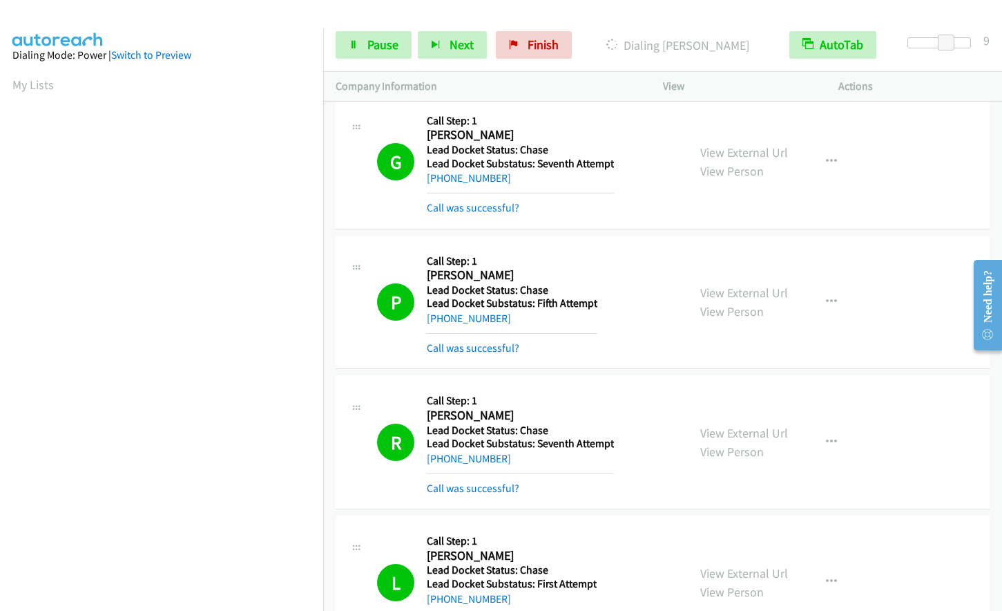
scroll to position [164, 0]
click at [378, 50] on span "Pause" at bounding box center [382, 45] width 31 height 16
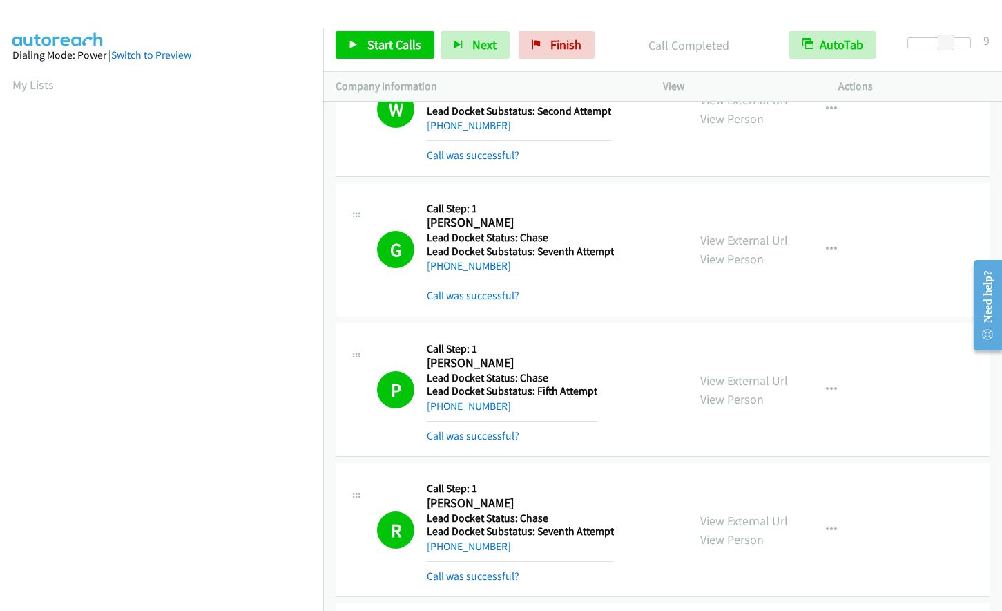
scroll to position [1383, 0]
